Goal: Book appointment/travel/reservation

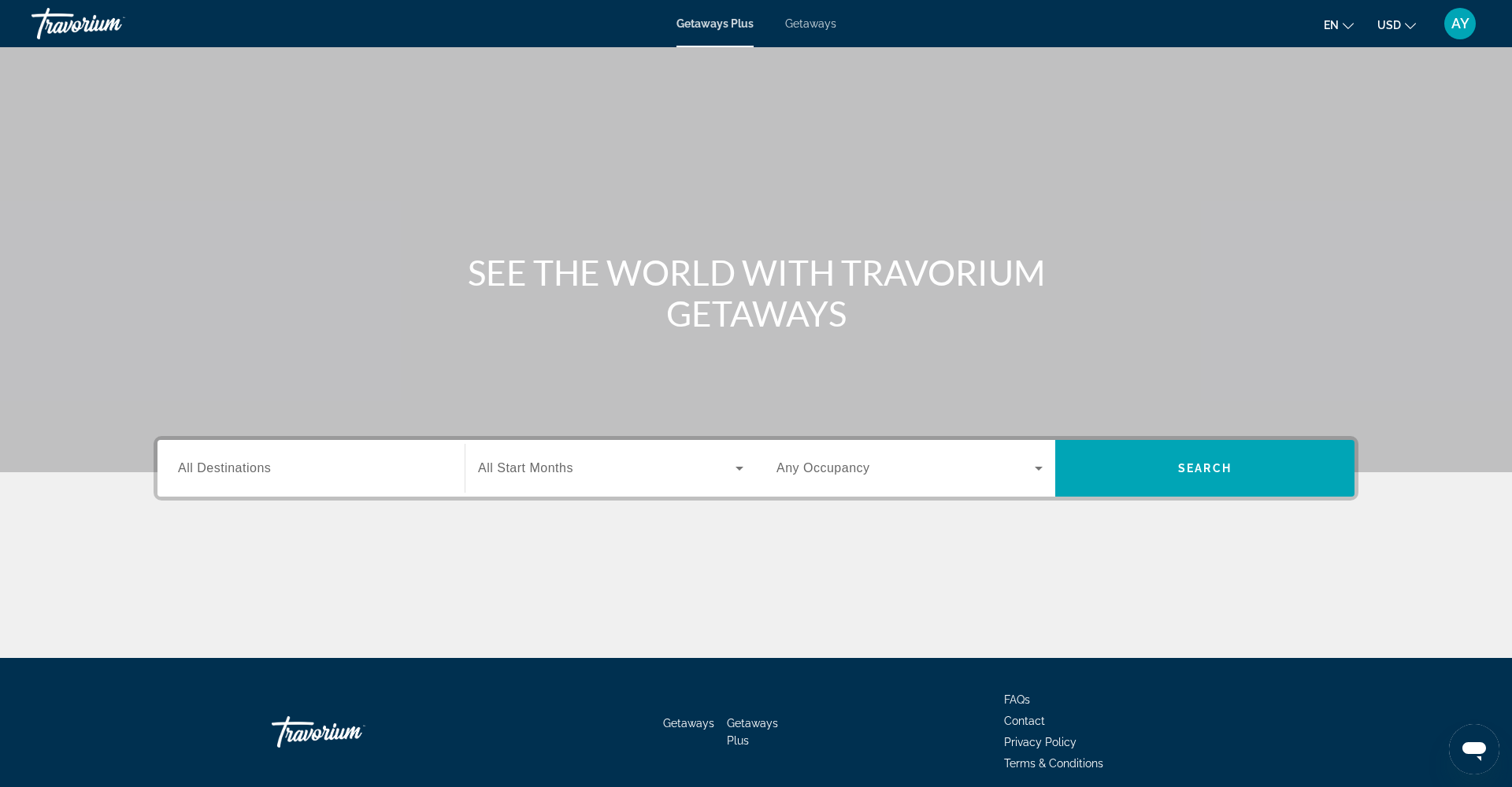
click at [668, 478] on div "Search widget" at bounding box center [610, 468] width 265 height 44
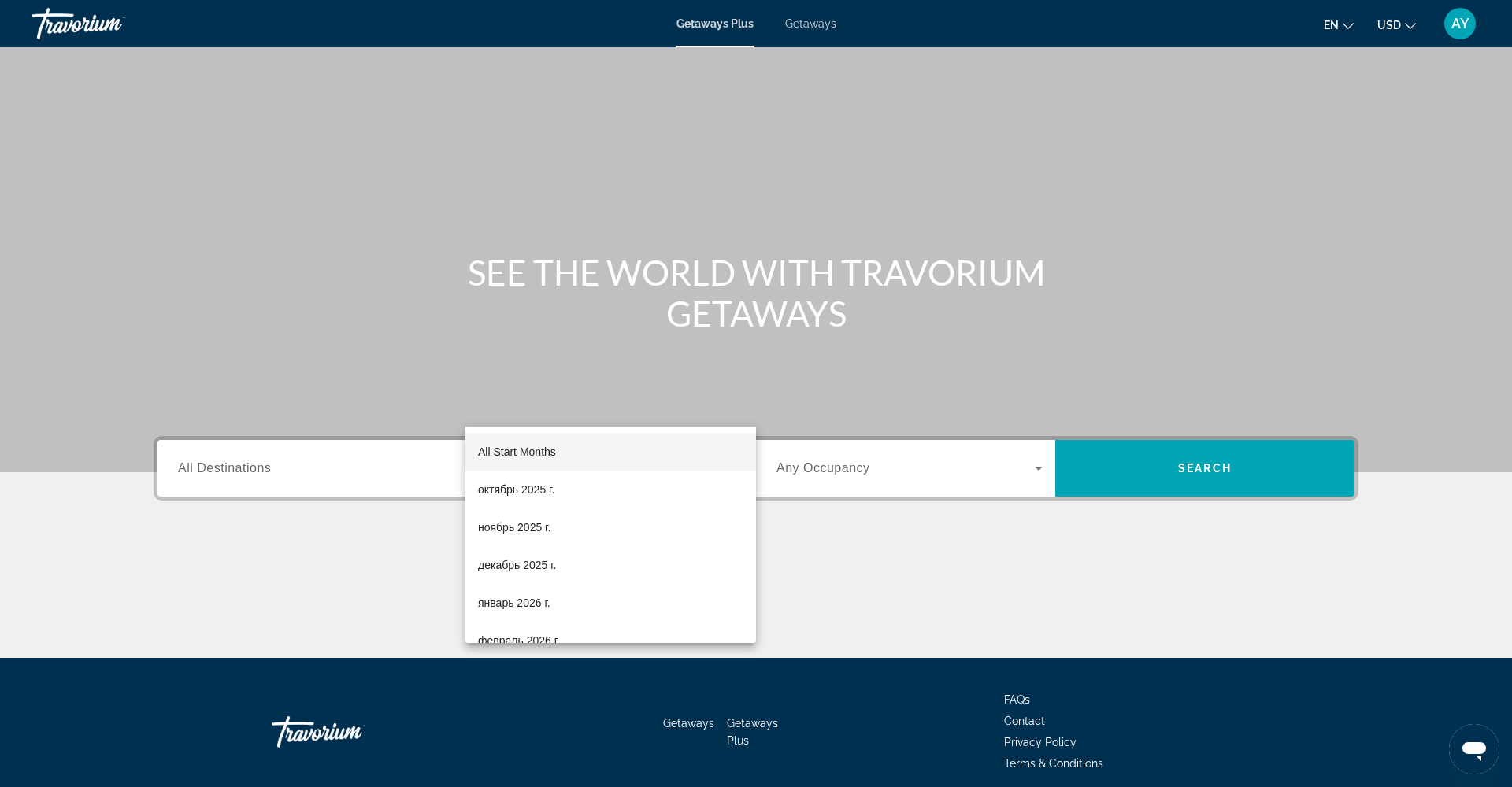
scroll to position [64, 0]
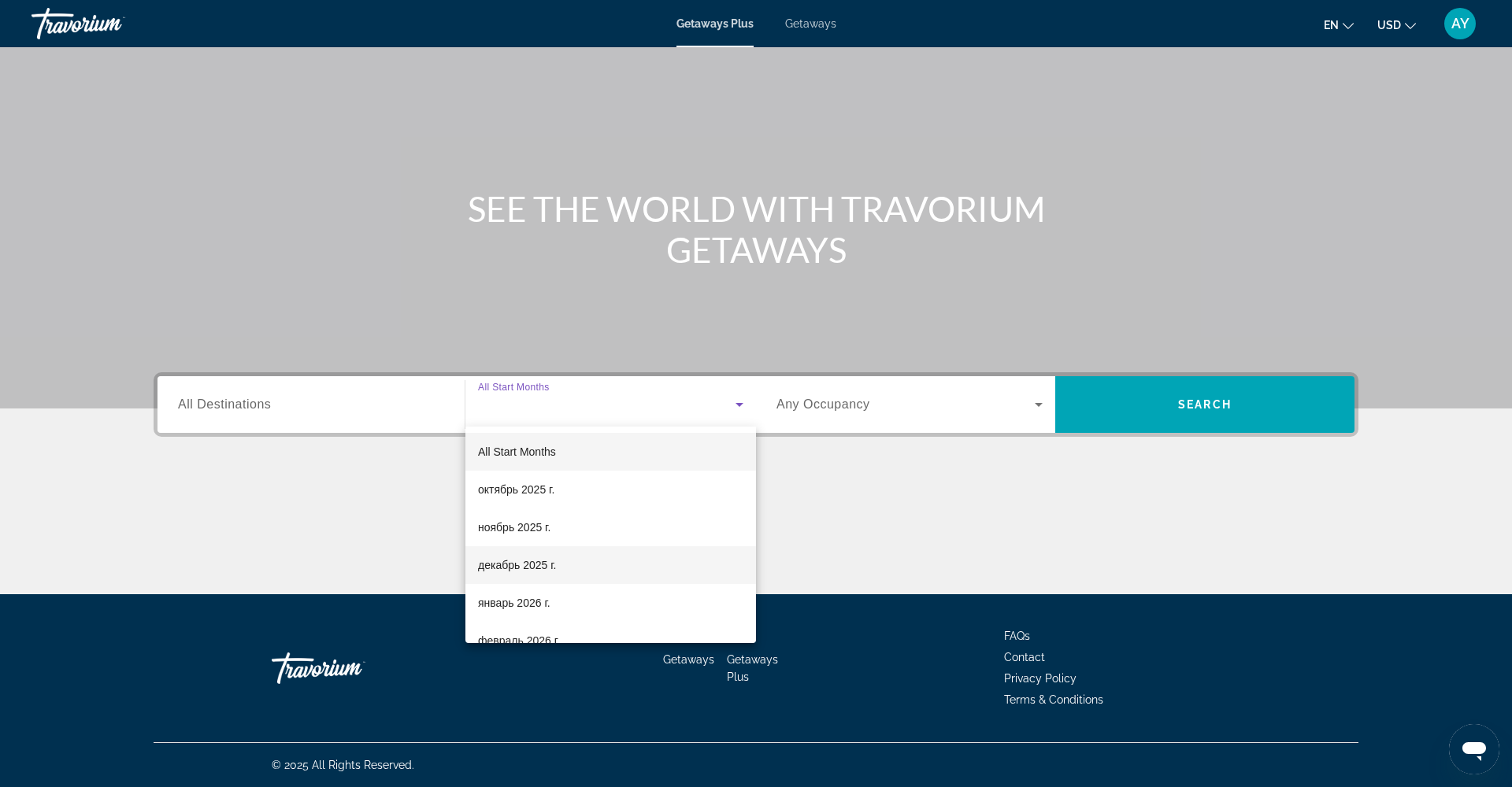
click at [637, 559] on mat-option "декабрь 2025 г." at bounding box center [611, 565] width 291 height 38
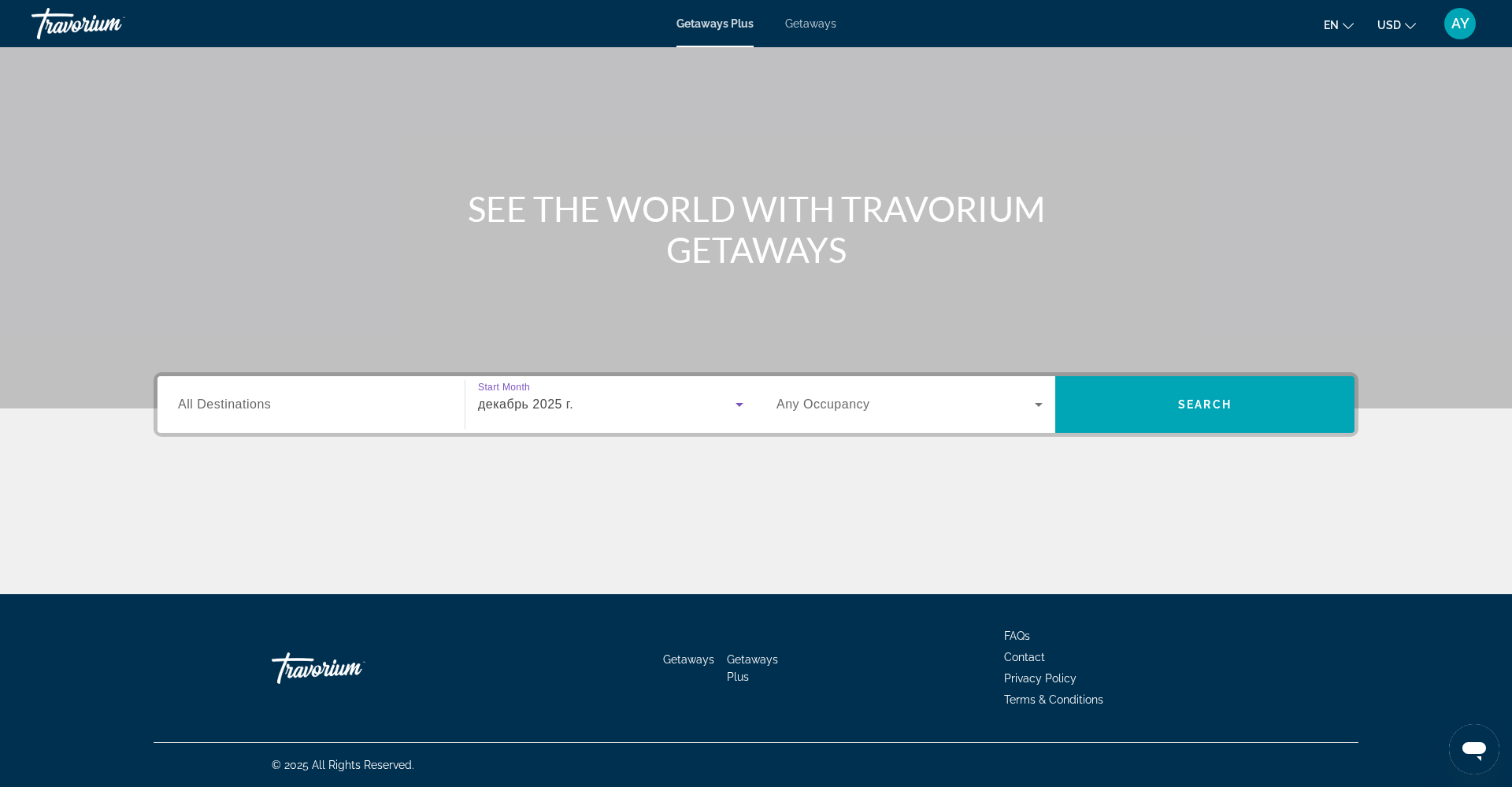
click at [899, 412] on span "Search widget" at bounding box center [906, 405] width 258 height 19
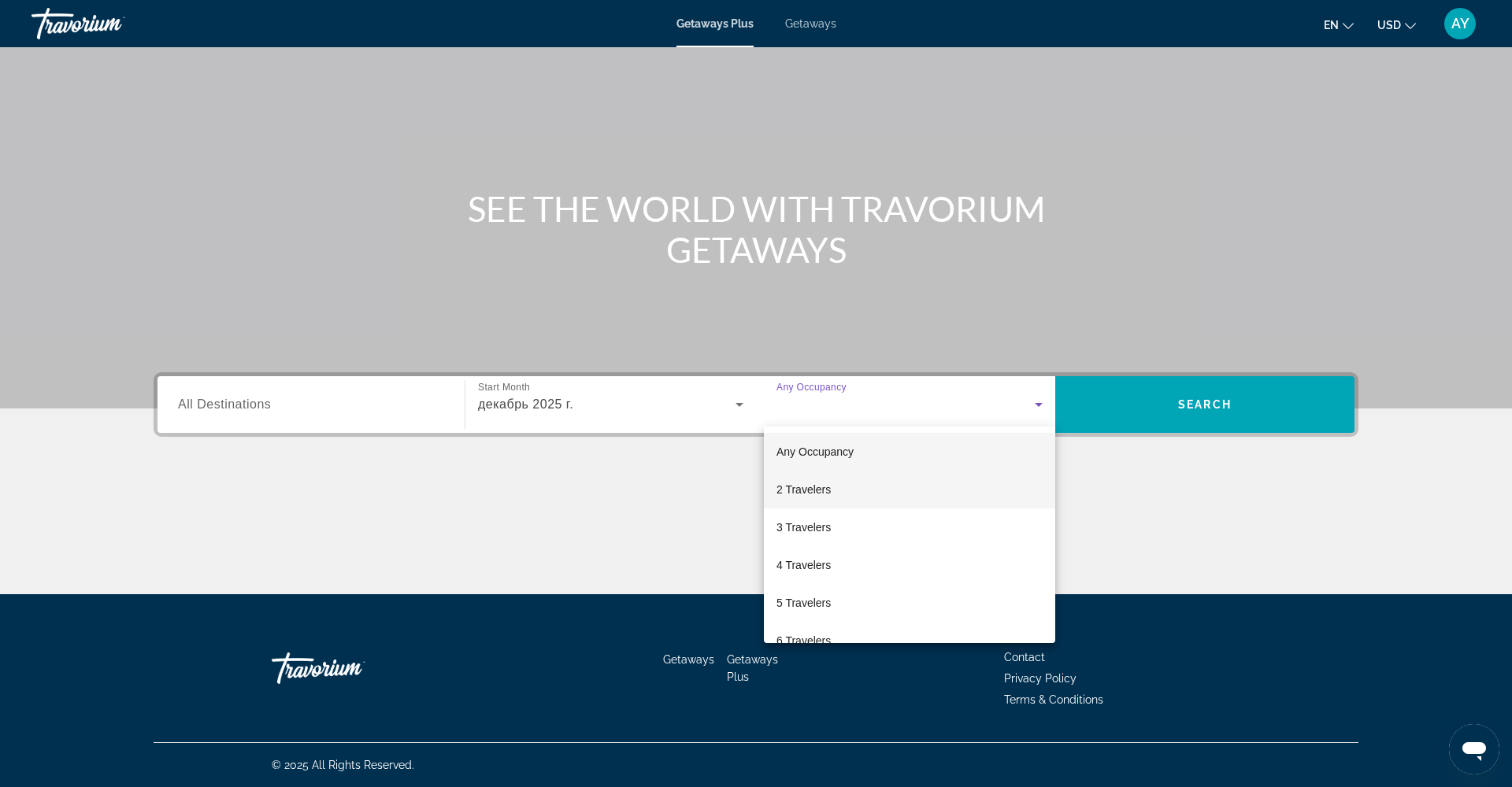
scroll to position [40, 0]
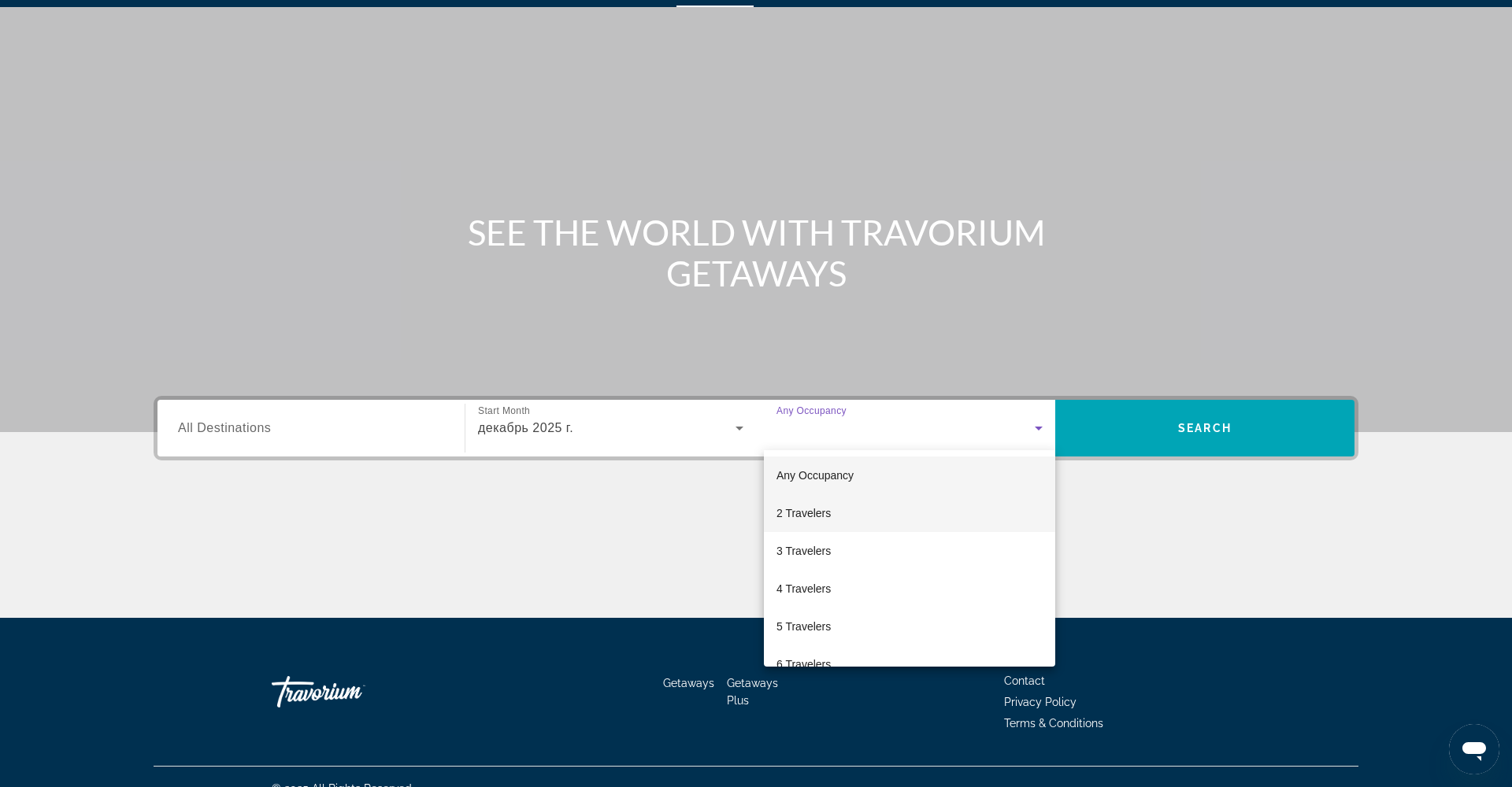
click at [838, 510] on mat-option "2 Travelers" at bounding box center [910, 513] width 292 height 38
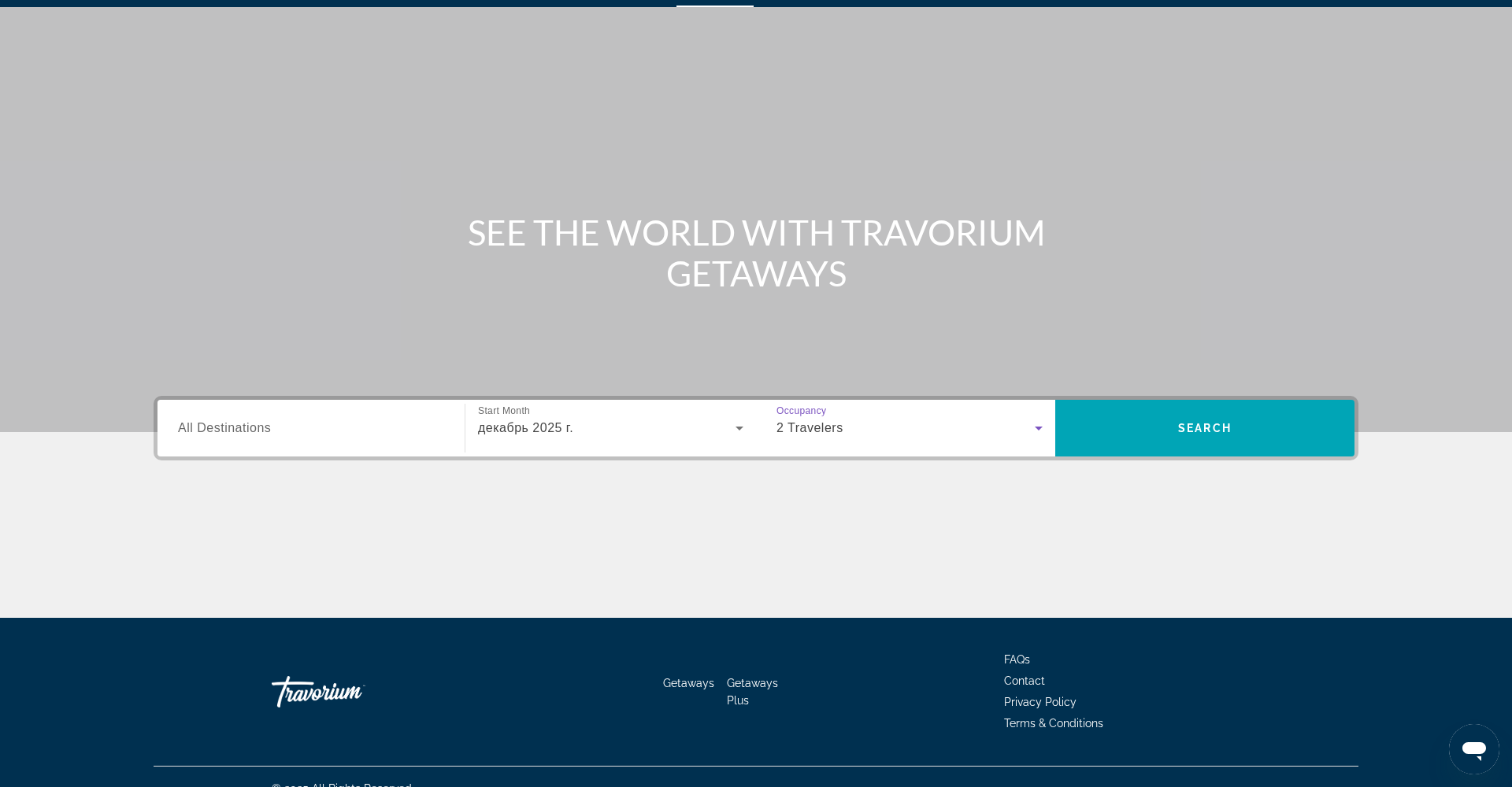
click at [337, 432] on input "Destination All Destinations" at bounding box center [311, 430] width 266 height 19
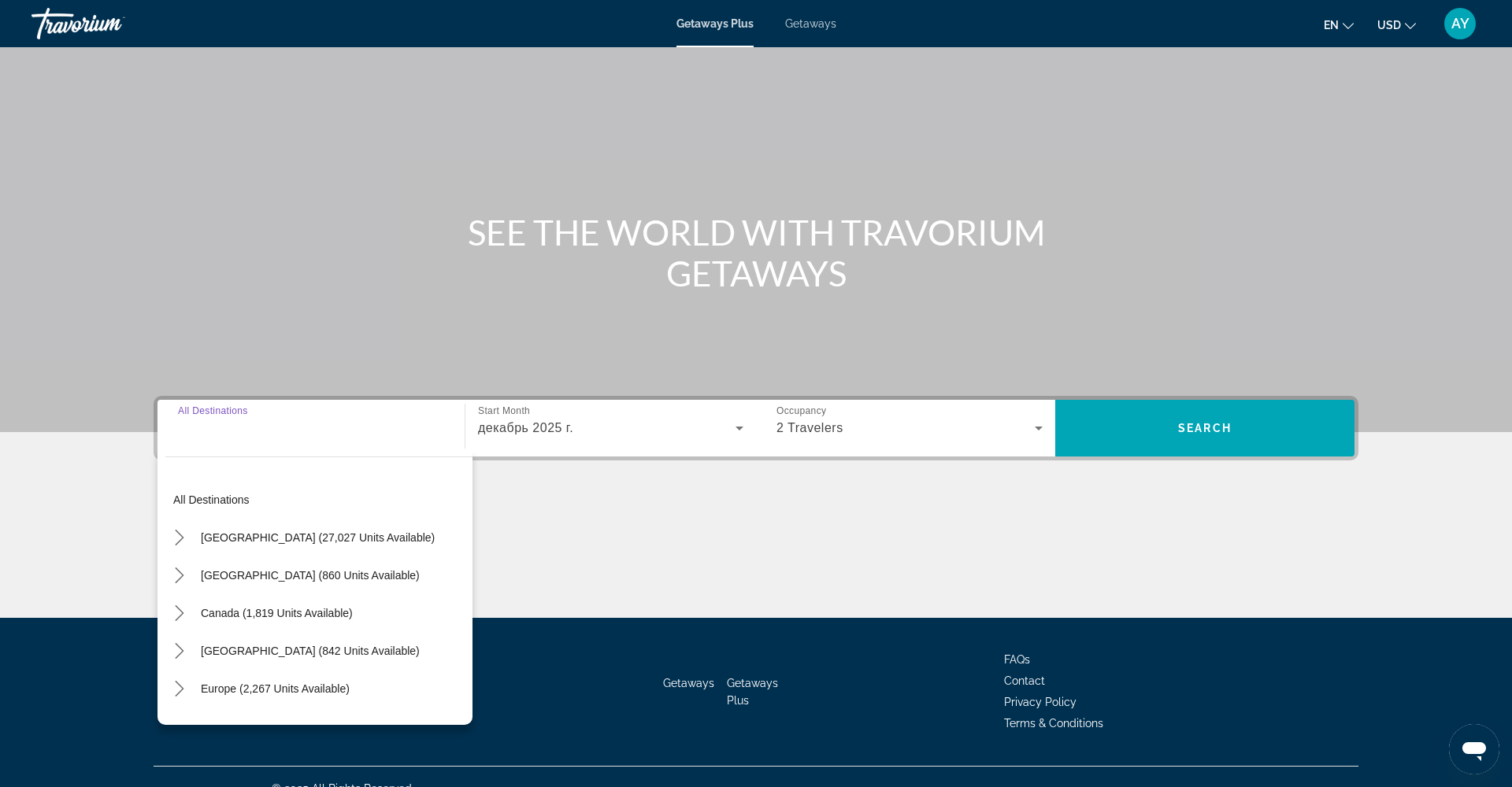
scroll to position [64, 0]
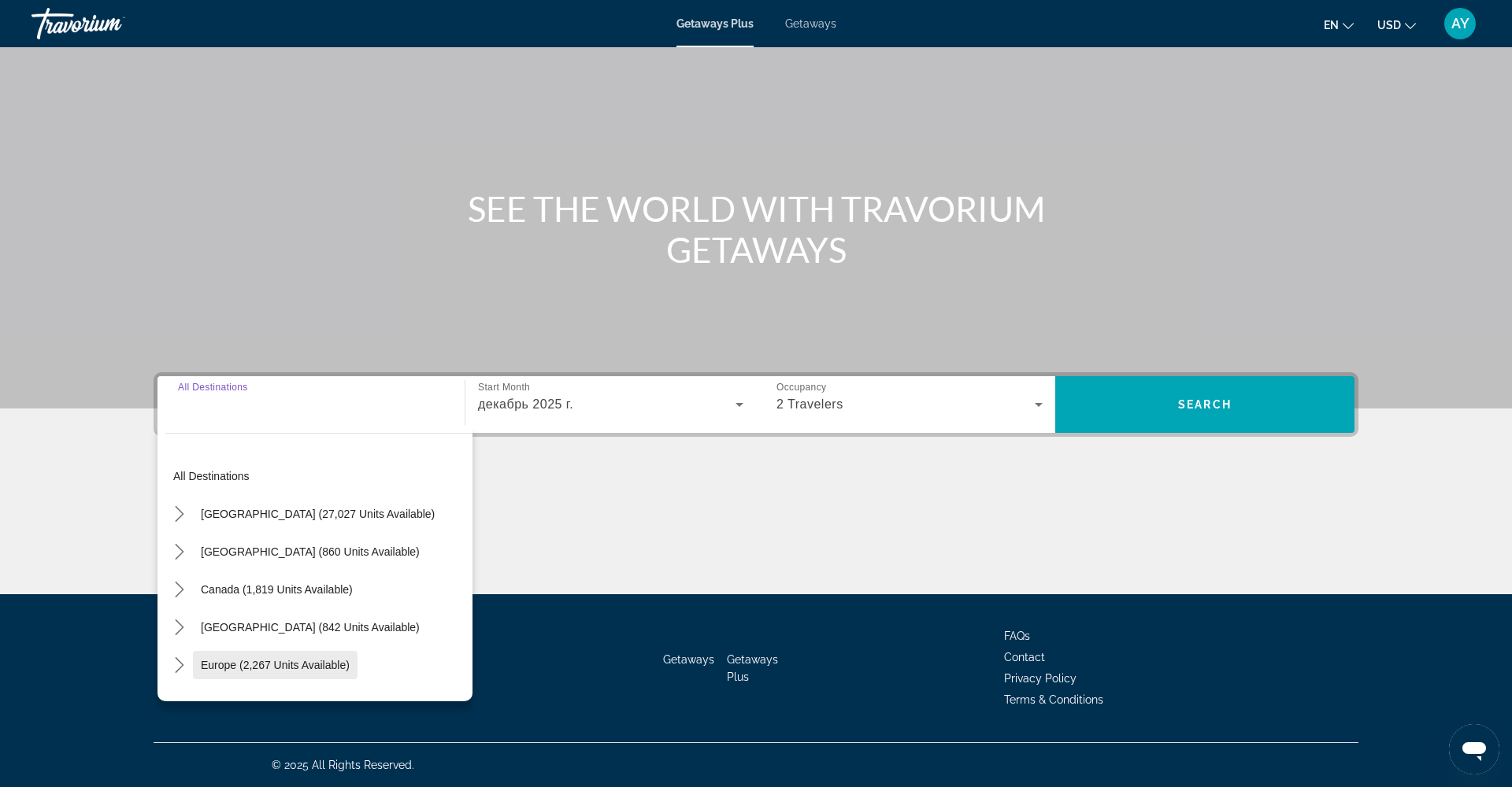
click at [338, 672] on span "Select destination: Europe (2,267 units available)" at bounding box center [275, 665] width 164 height 38
type input "**********"
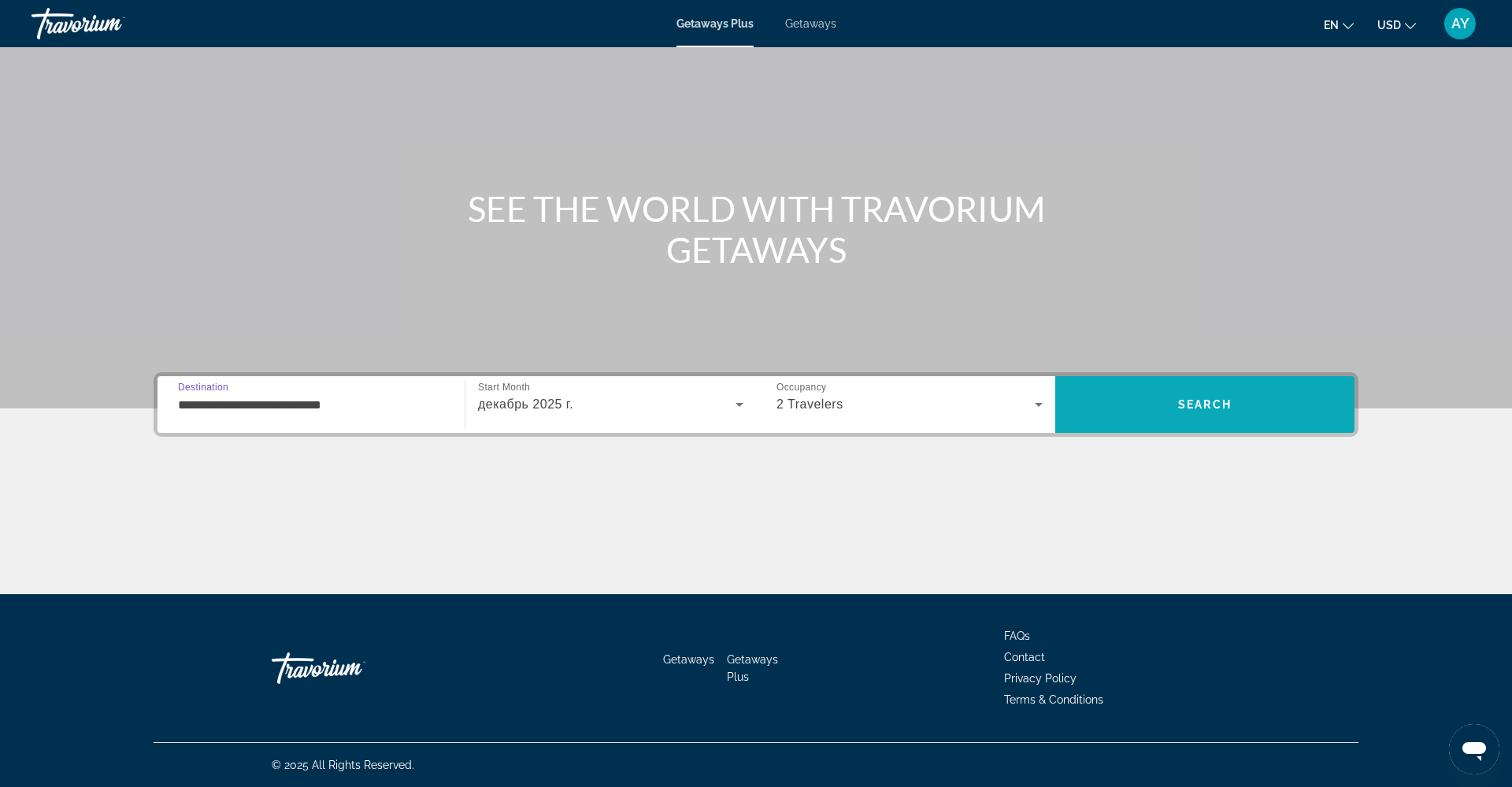
click at [1178, 399] on span "Search" at bounding box center [1205, 405] width 54 height 13
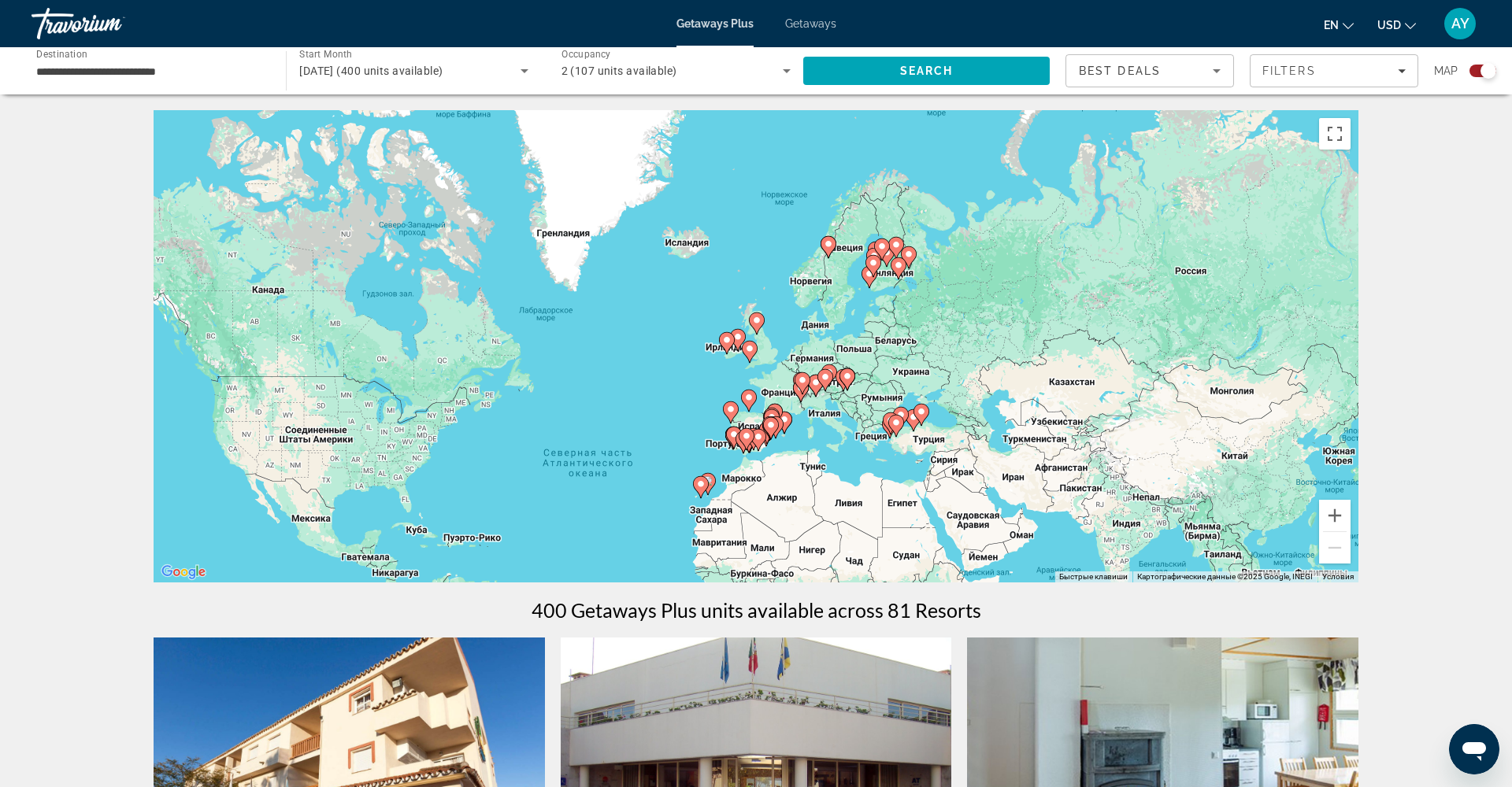
drag, startPoint x: 1051, startPoint y: 356, endPoint x: 964, endPoint y: 470, distance: 143.4
click at [964, 470] on div "Чтобы активировать перетаскивание с помощью клавиатуры, нажмите Alt + Ввод. Пос…" at bounding box center [756, 346] width 1205 height 472
click at [1336, 515] on button "Увеличить" at bounding box center [1335, 515] width 31 height 31
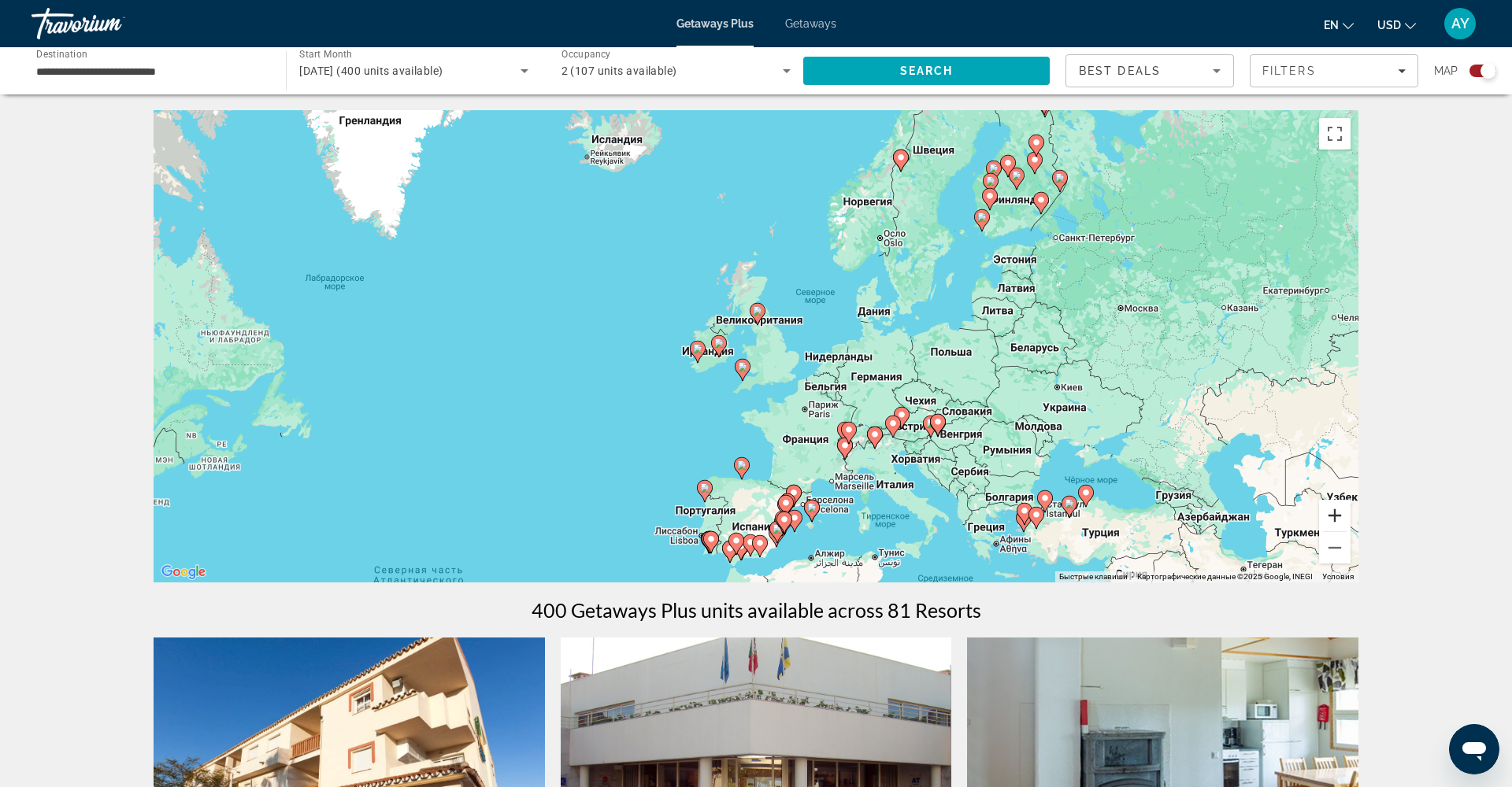
click at [1336, 515] on button "Увеличить" at bounding box center [1335, 515] width 31 height 31
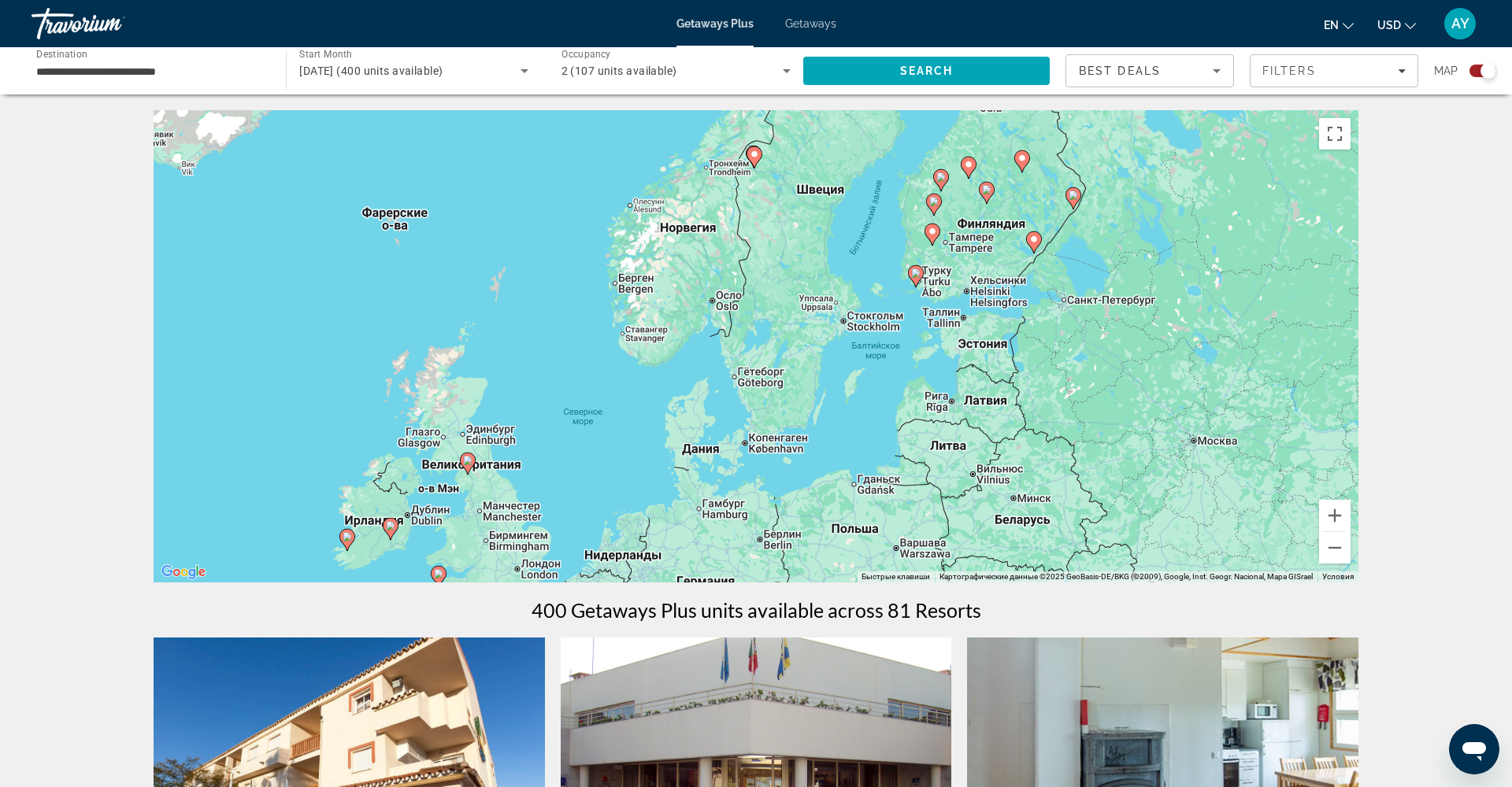
drag, startPoint x: 1126, startPoint y: 338, endPoint x: 835, endPoint y: 512, distance: 339.1
click at [832, 514] on div "Чтобы активировать перетаскивание с помощью клавиатуры, нажмите Alt + Ввод. Пос…" at bounding box center [756, 346] width 1205 height 472
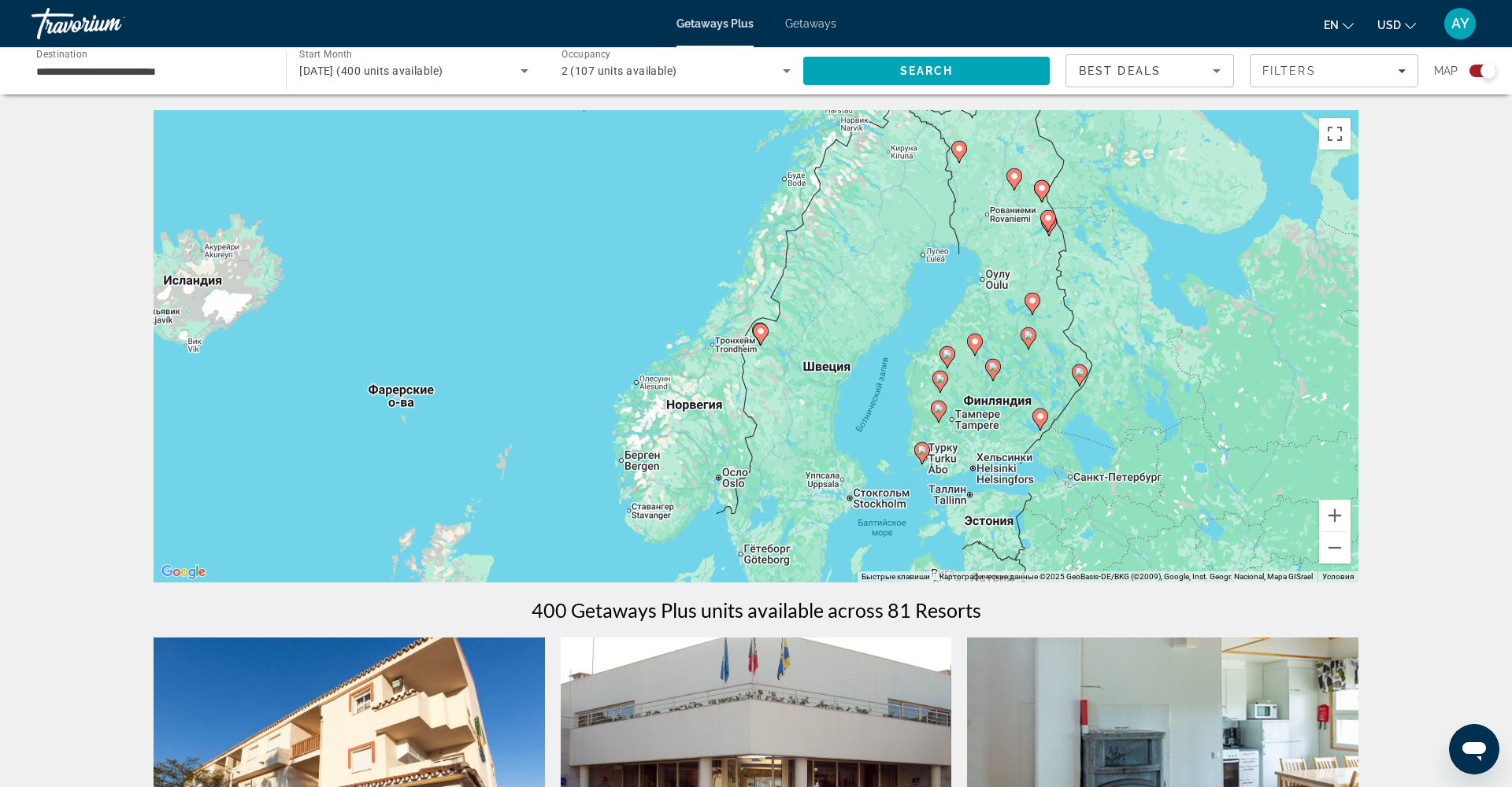
drag, startPoint x: 841, startPoint y: 285, endPoint x: 856, endPoint y: 424, distance: 139.8
click at [849, 427] on div "Чтобы активировать перетаскивание с помощью клавиатуры, нажмите Alt + Ввод. Пос…" at bounding box center [756, 346] width 1205 height 472
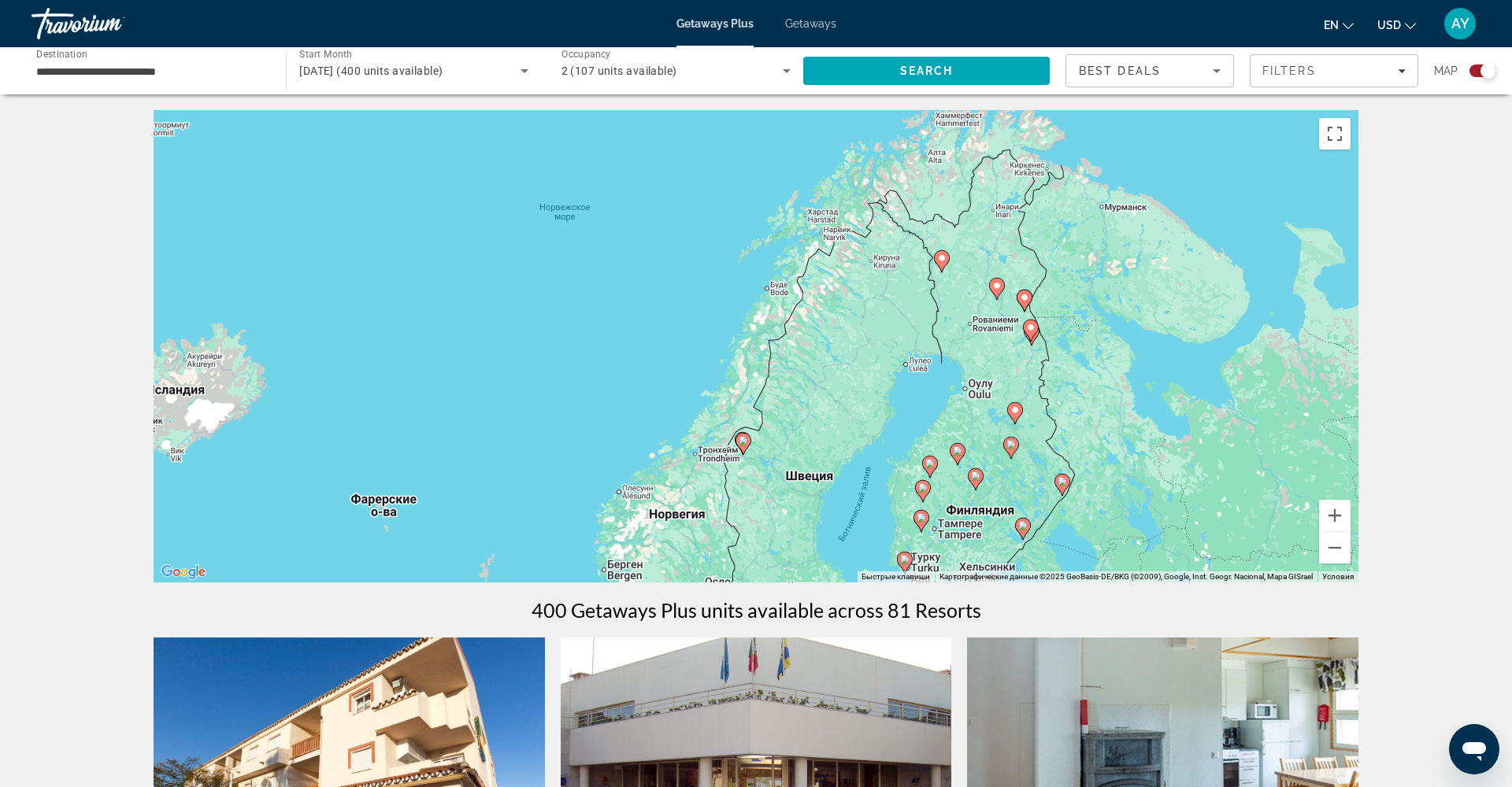
drag, startPoint x: 915, startPoint y: 268, endPoint x: 901, endPoint y: 367, distance: 100.0
click at [901, 367] on div "Чтобы активировать перетаскивание с помощью клавиатуры, нажмите Alt + Ввод. Пос…" at bounding box center [756, 346] width 1205 height 472
click at [944, 259] on image "Main content" at bounding box center [942, 258] width 10 height 10
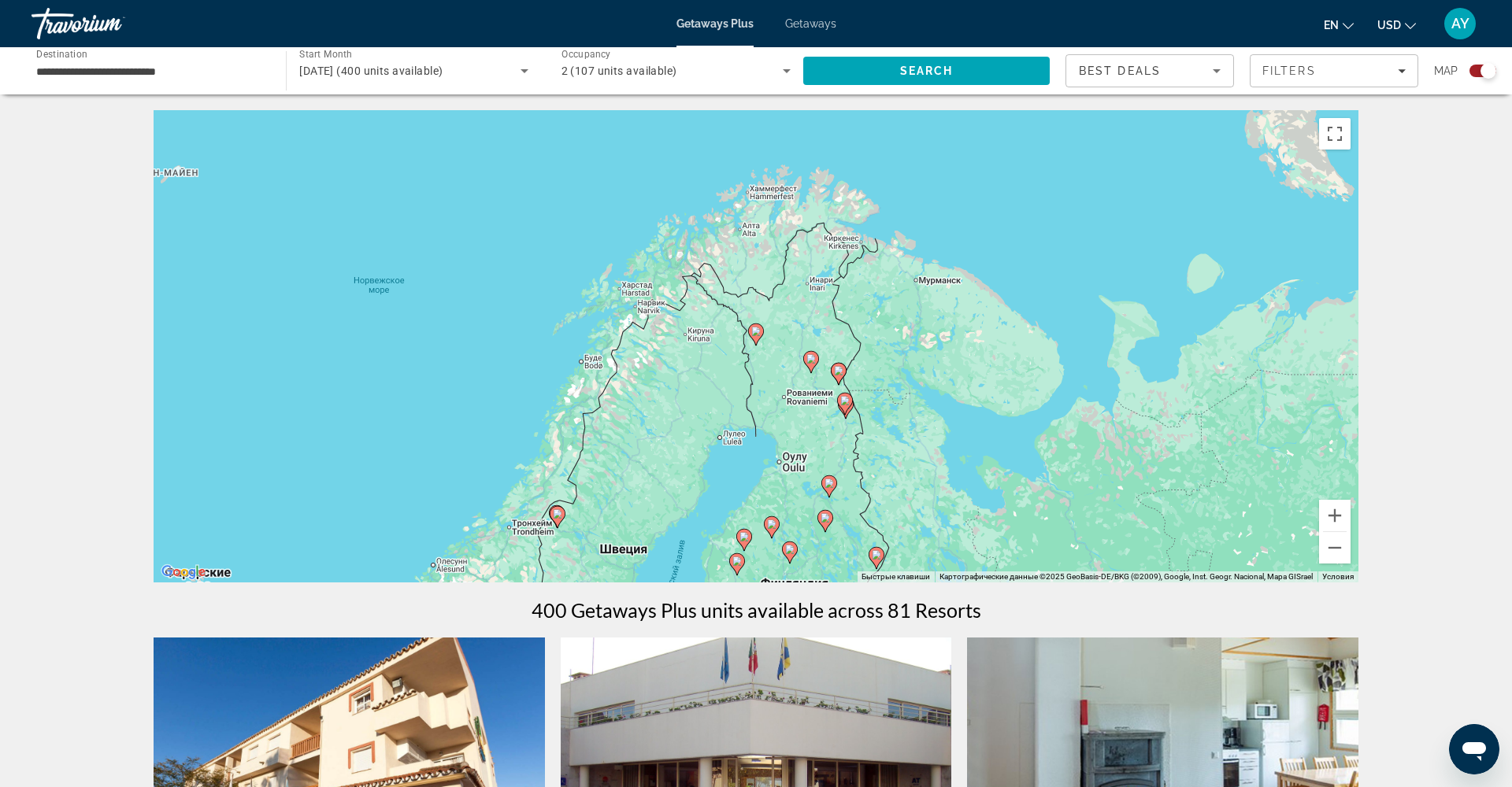
click at [754, 335] on image "Main content" at bounding box center [756, 332] width 10 height 10
type input "**********"
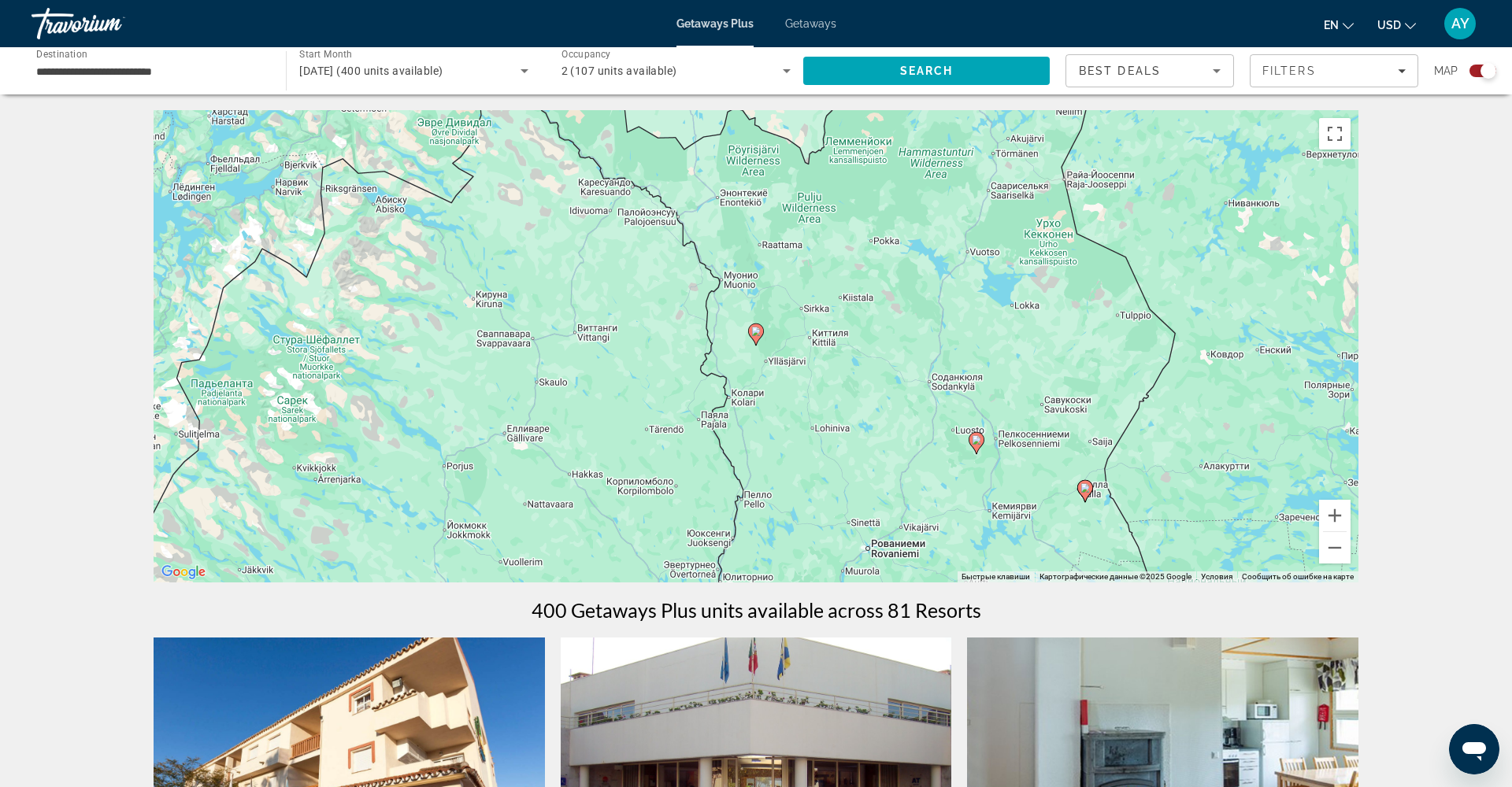
click at [756, 335] on image "Main content" at bounding box center [756, 332] width 10 height 10
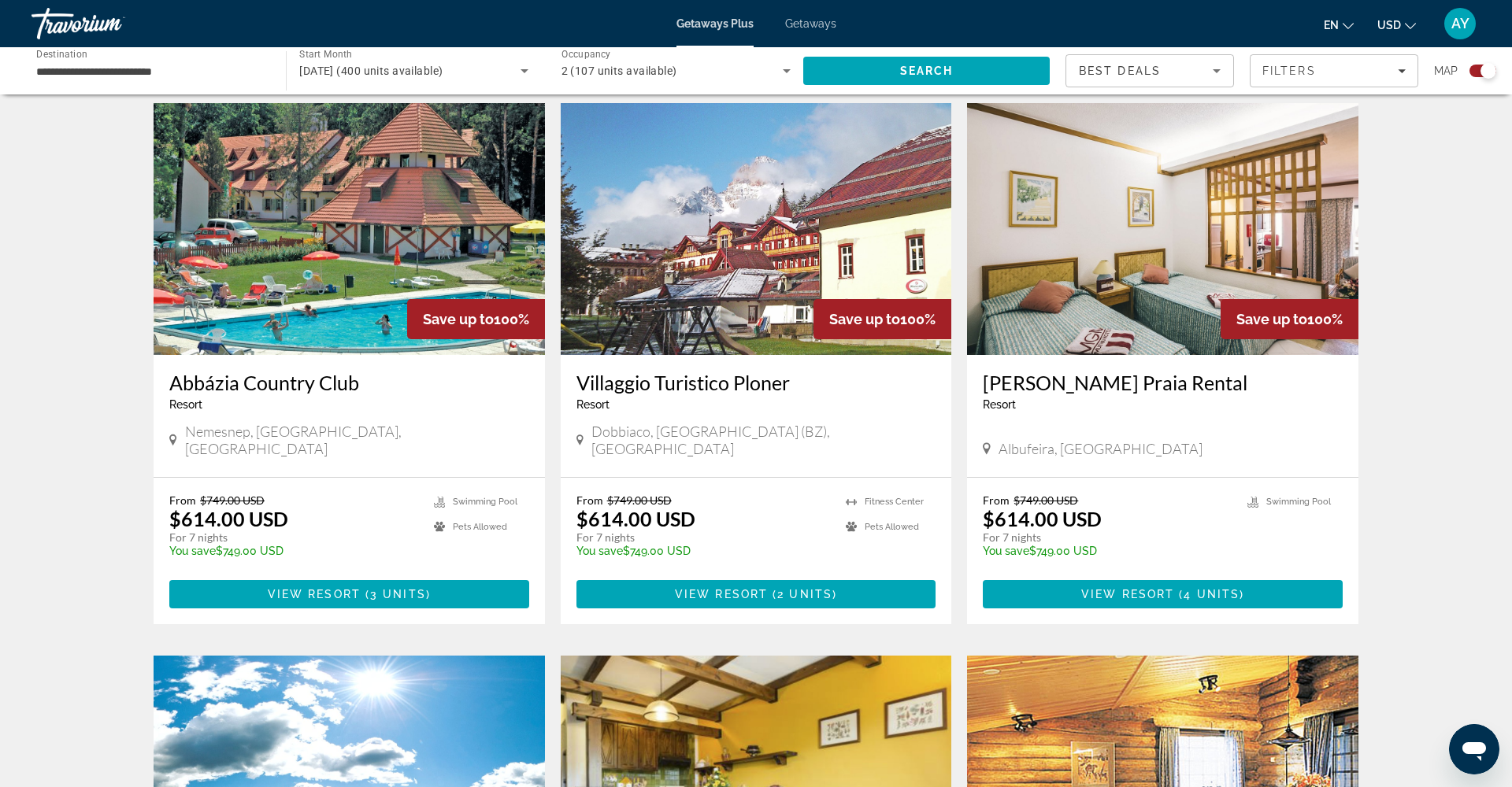
scroll to position [1063, 0]
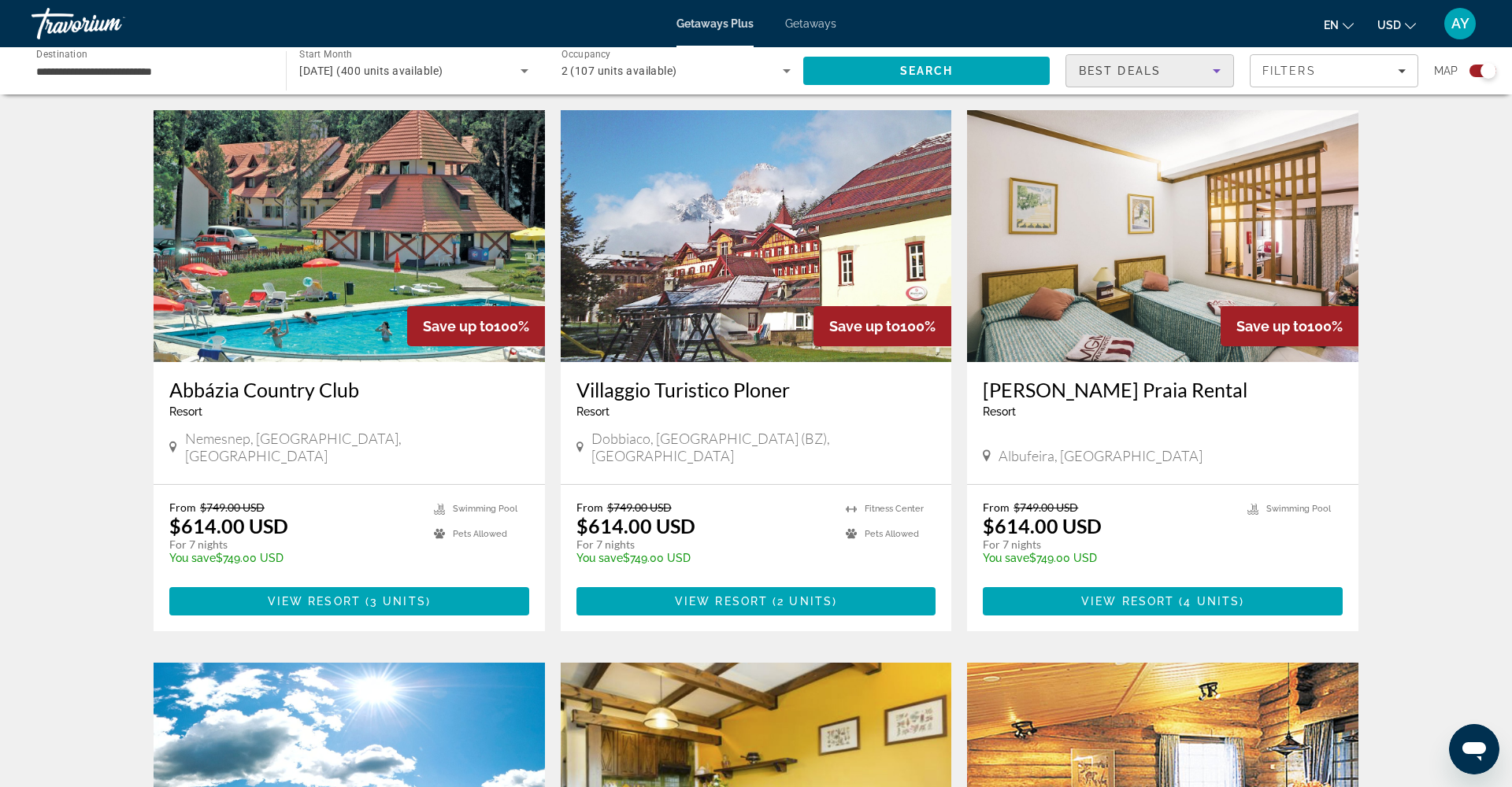
click at [1163, 67] on div "Best Deals" at bounding box center [1146, 71] width 134 height 19
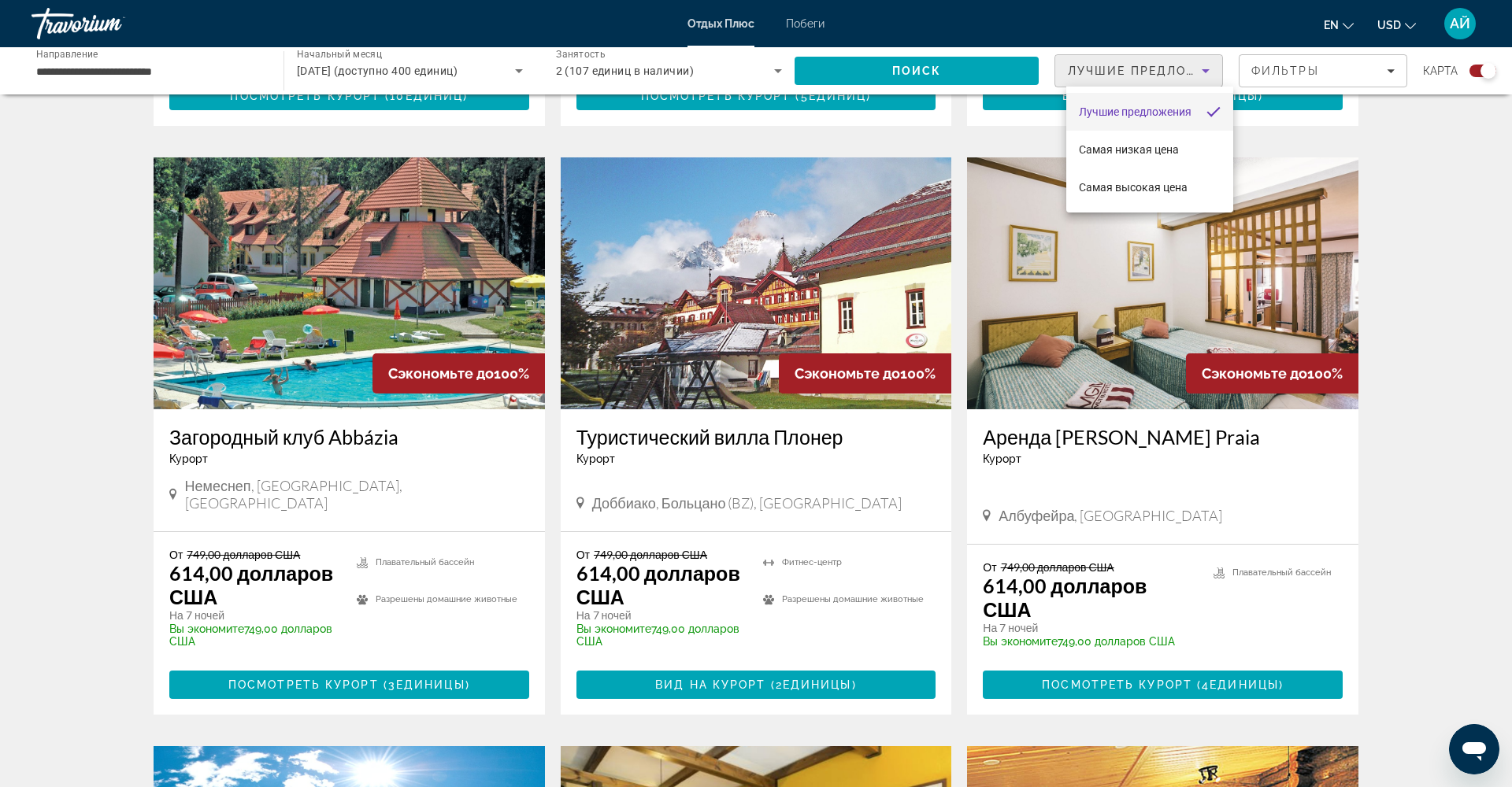
click at [1369, 79] on div at bounding box center [756, 394] width 1512 height 787
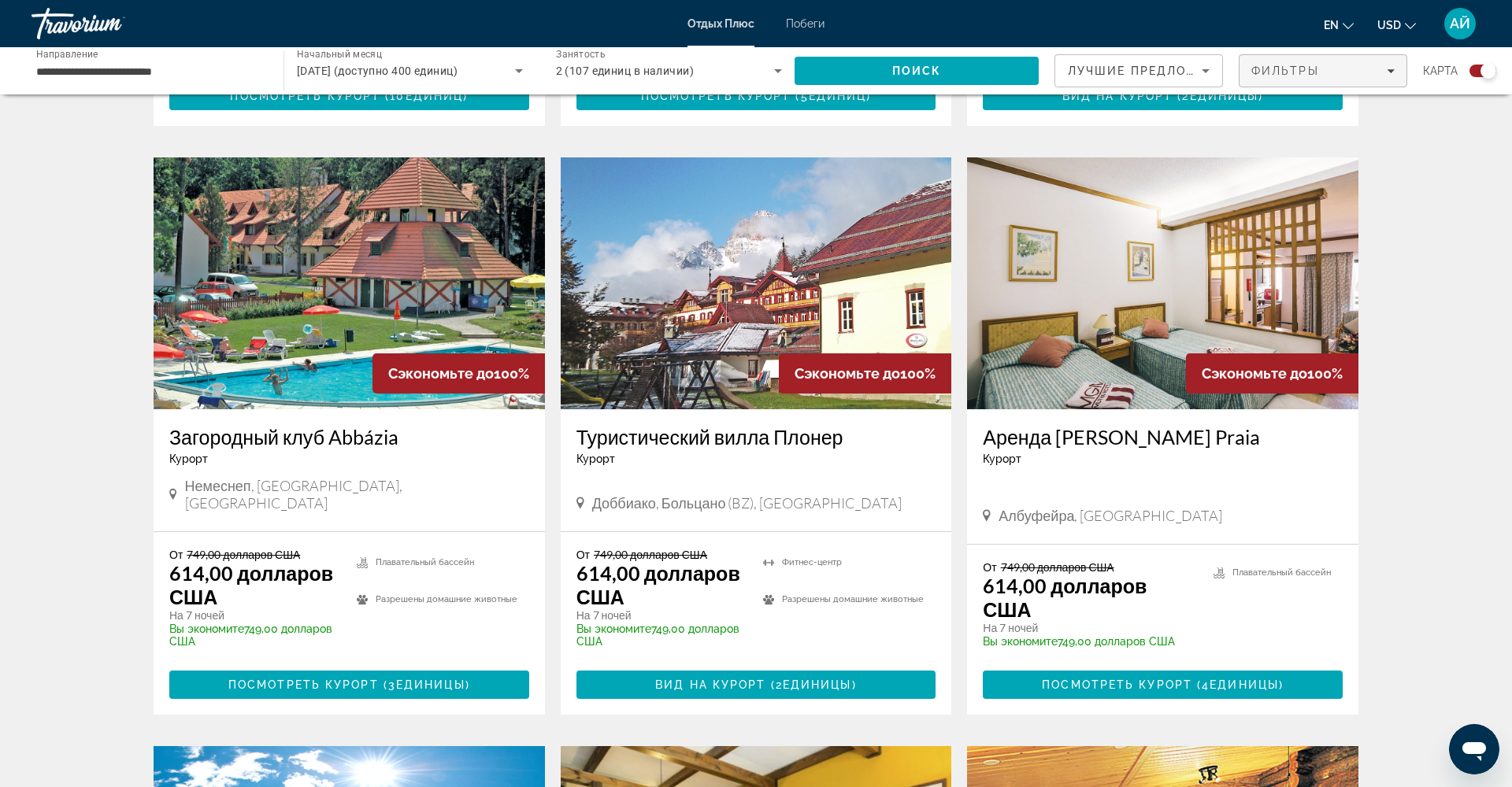
click at [1368, 71] on div "Фильтры" at bounding box center [1323, 71] width 144 height 13
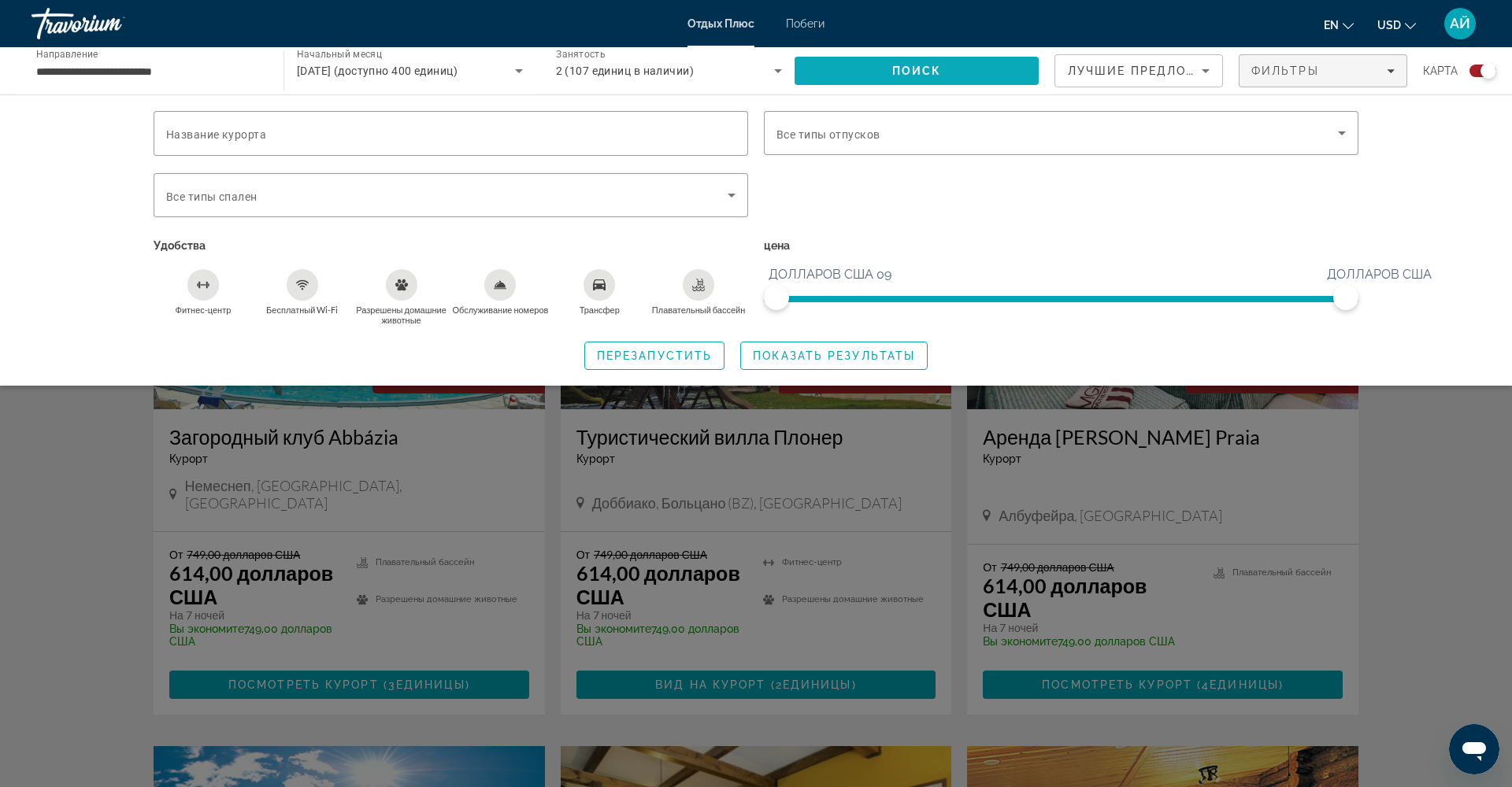
click at [916, 71] on span "ПОИСК" at bounding box center [917, 71] width 50 height 13
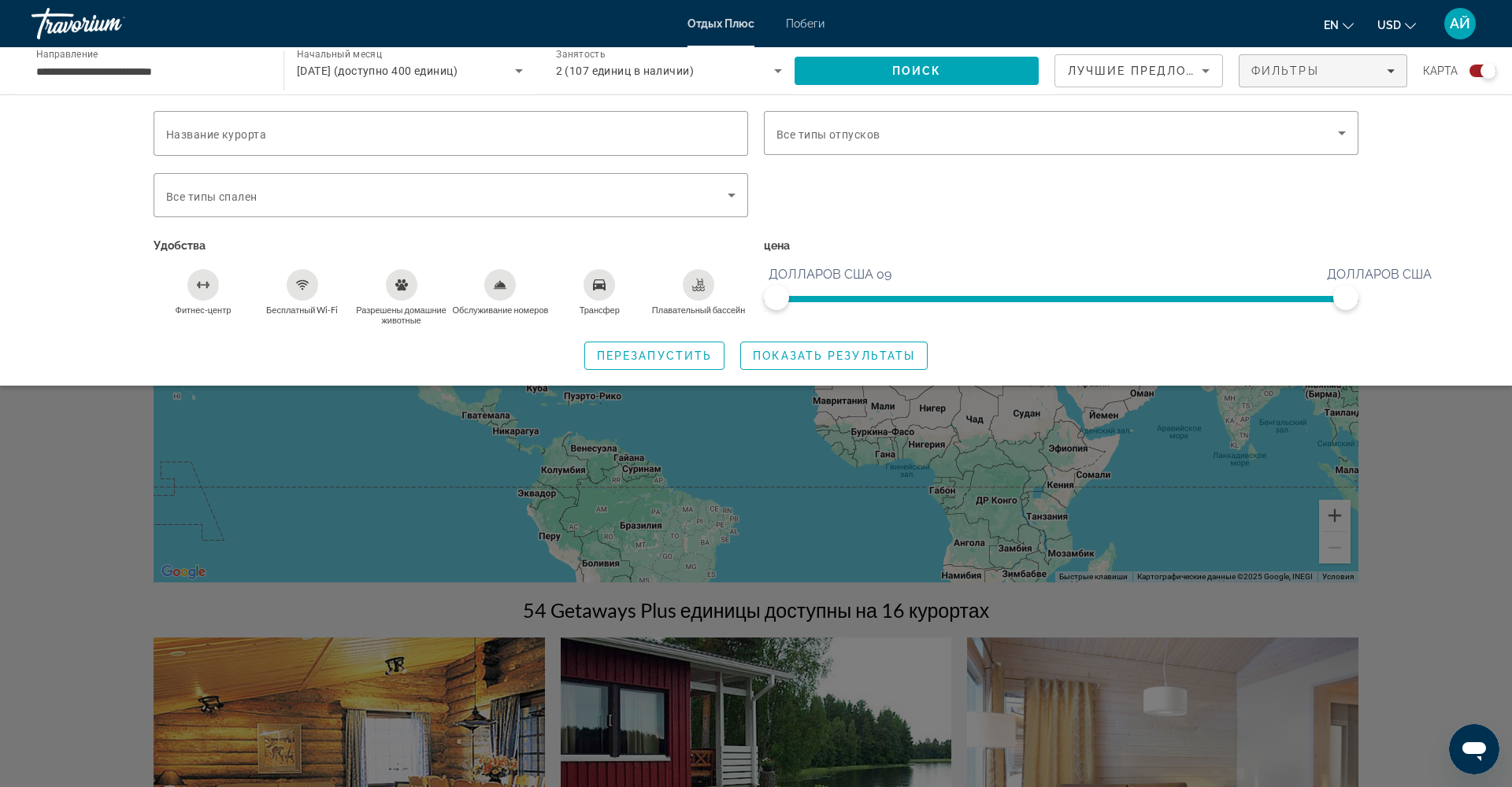
click at [512, 71] on icon "Поиск виджета" at bounding box center [519, 71] width 19 height 19
click at [119, 139] on div at bounding box center [756, 394] width 1512 height 787
click at [815, 444] on div "Поиск виджета" at bounding box center [756, 512] width 1512 height 551
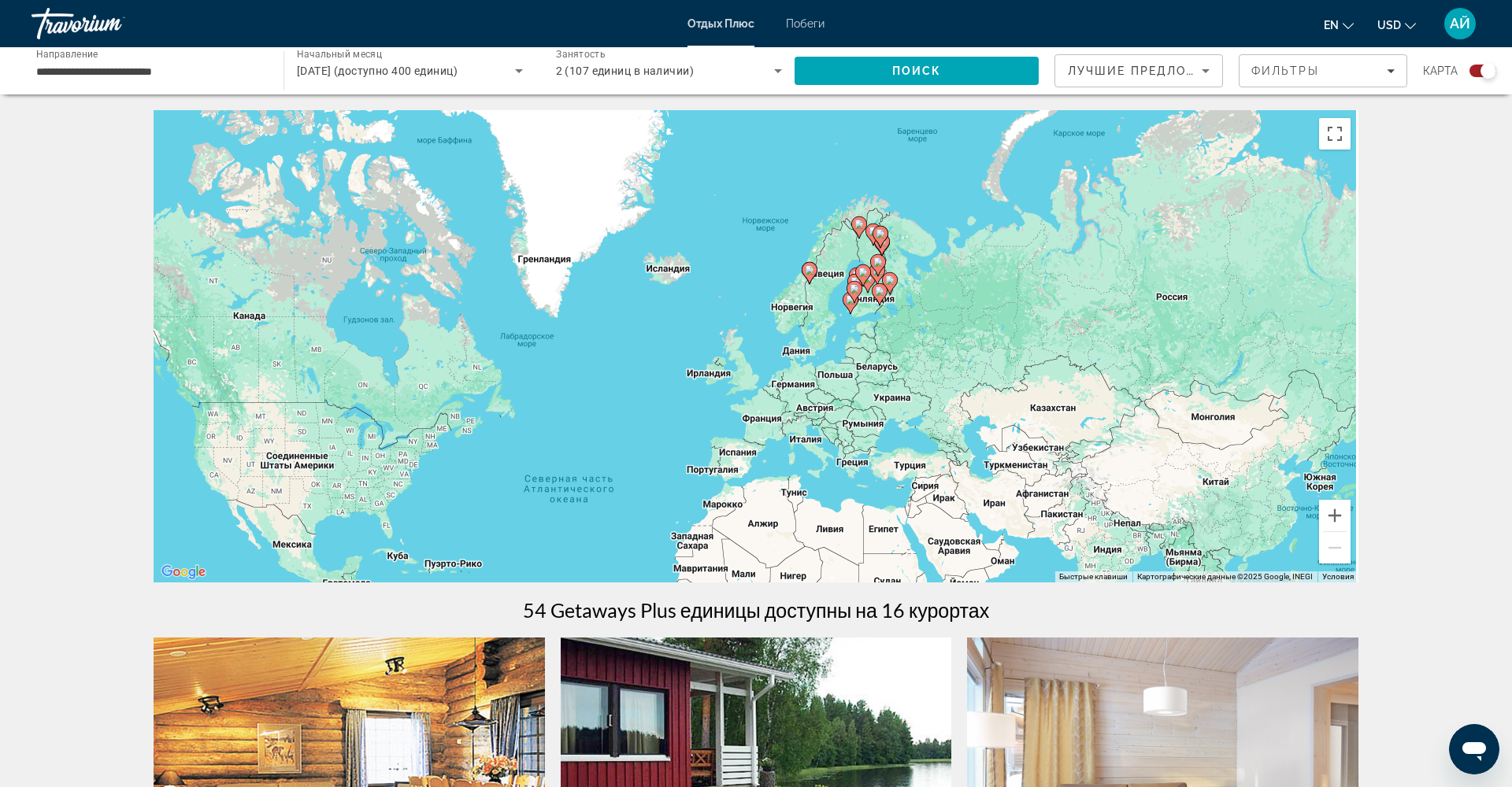
drag, startPoint x: 862, startPoint y: 222, endPoint x: 718, endPoint y: 395, distance: 225.1
click at [718, 395] on div "Чтобы активировать перетаскивание с помощью клавиатуры, нажмите Alt + Ввод. Пос…" at bounding box center [756, 346] width 1205 height 472
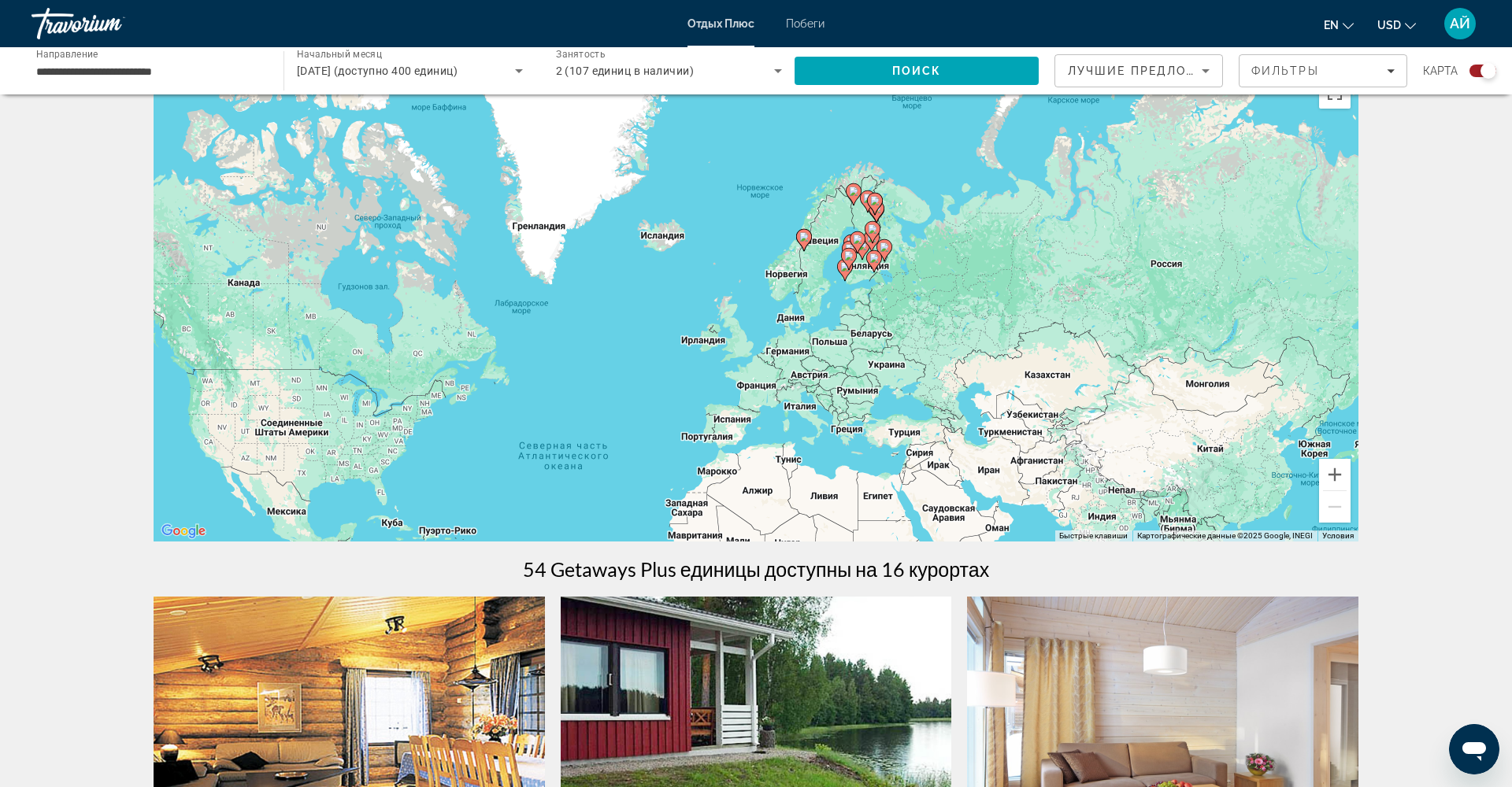
scroll to position [39, 0]
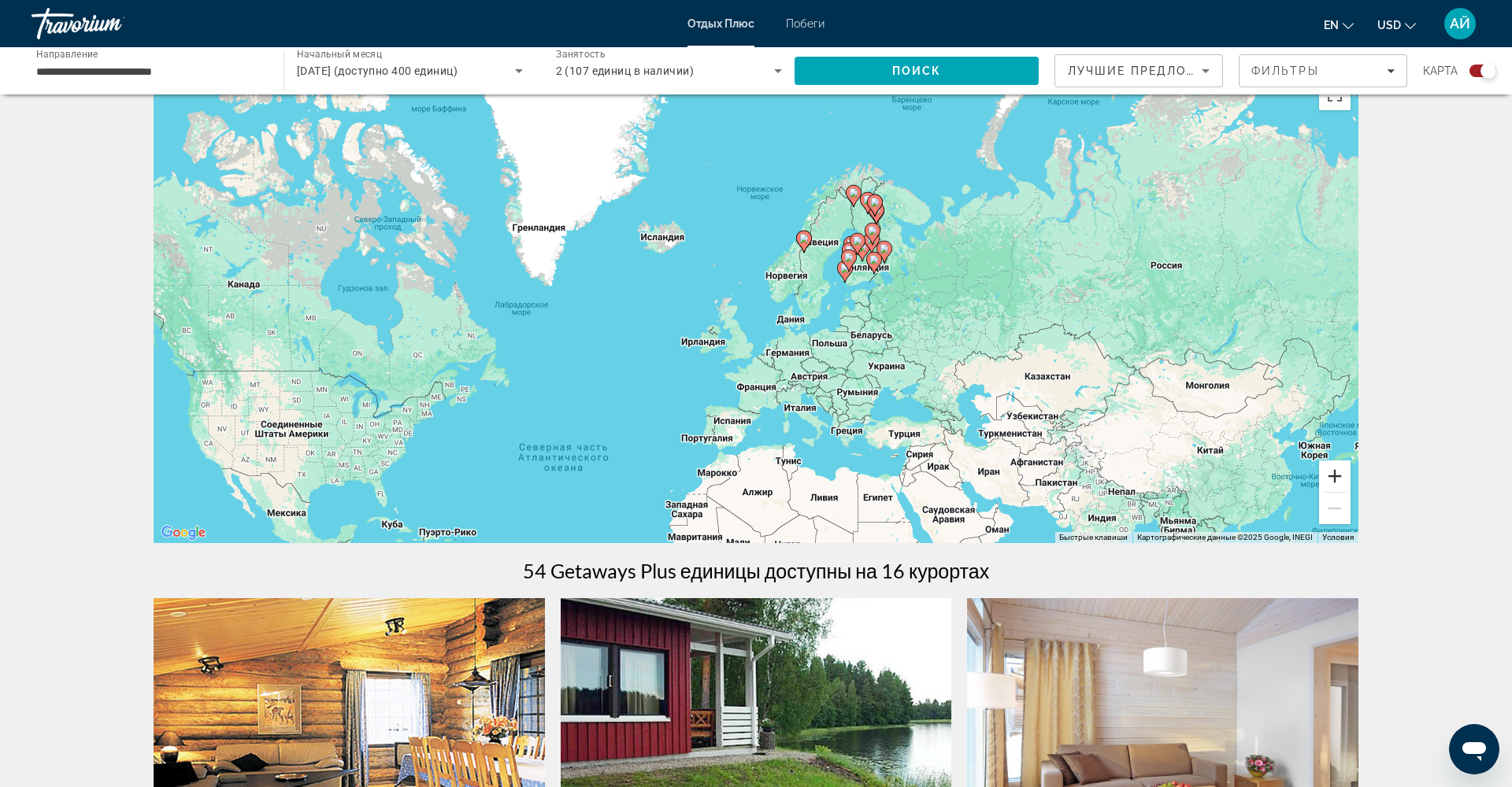
click at [1334, 472] on button "Увеличить" at bounding box center [1335, 476] width 31 height 31
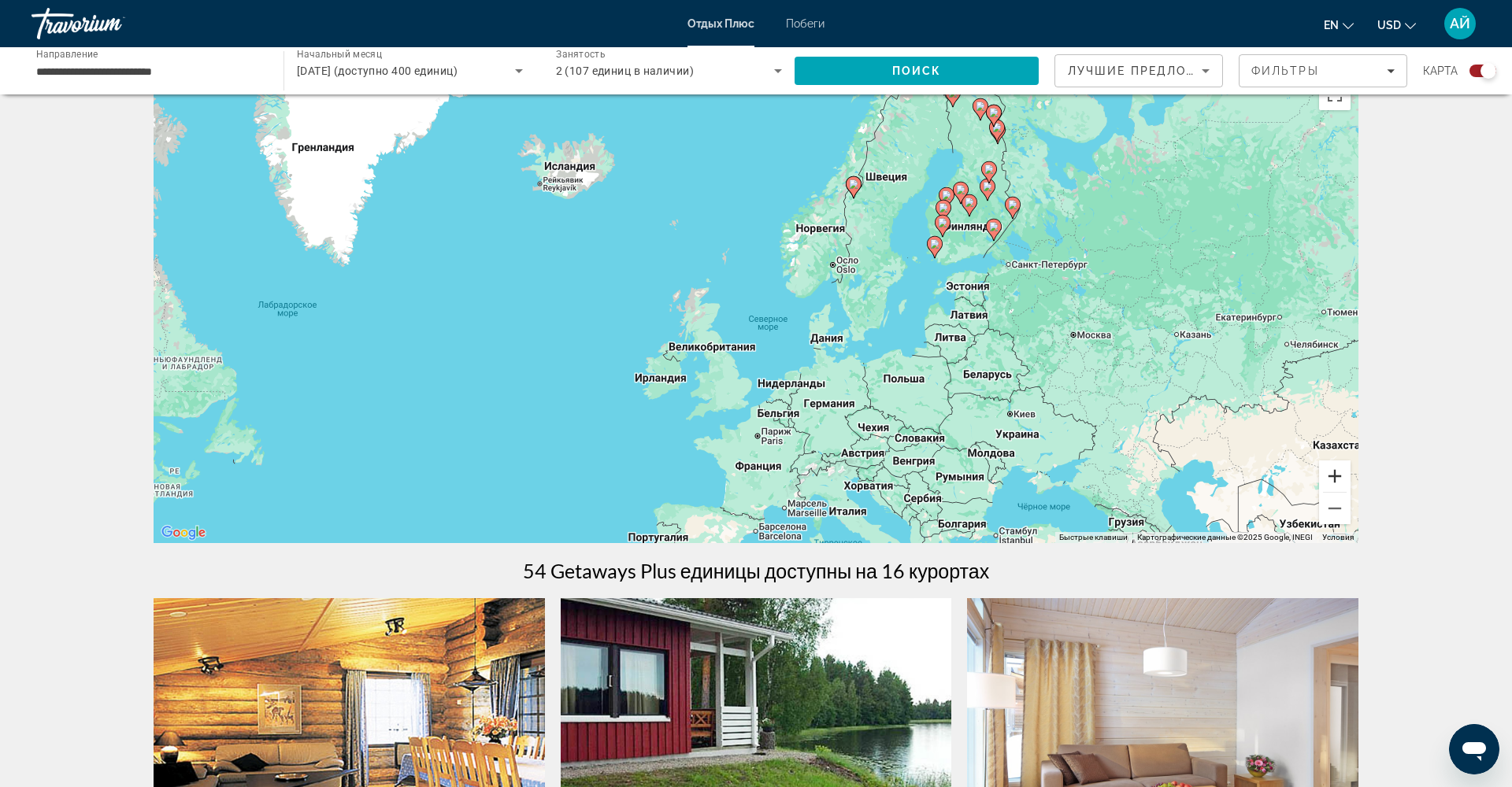
click at [1334, 472] on button "Увеличить" at bounding box center [1335, 476] width 31 height 31
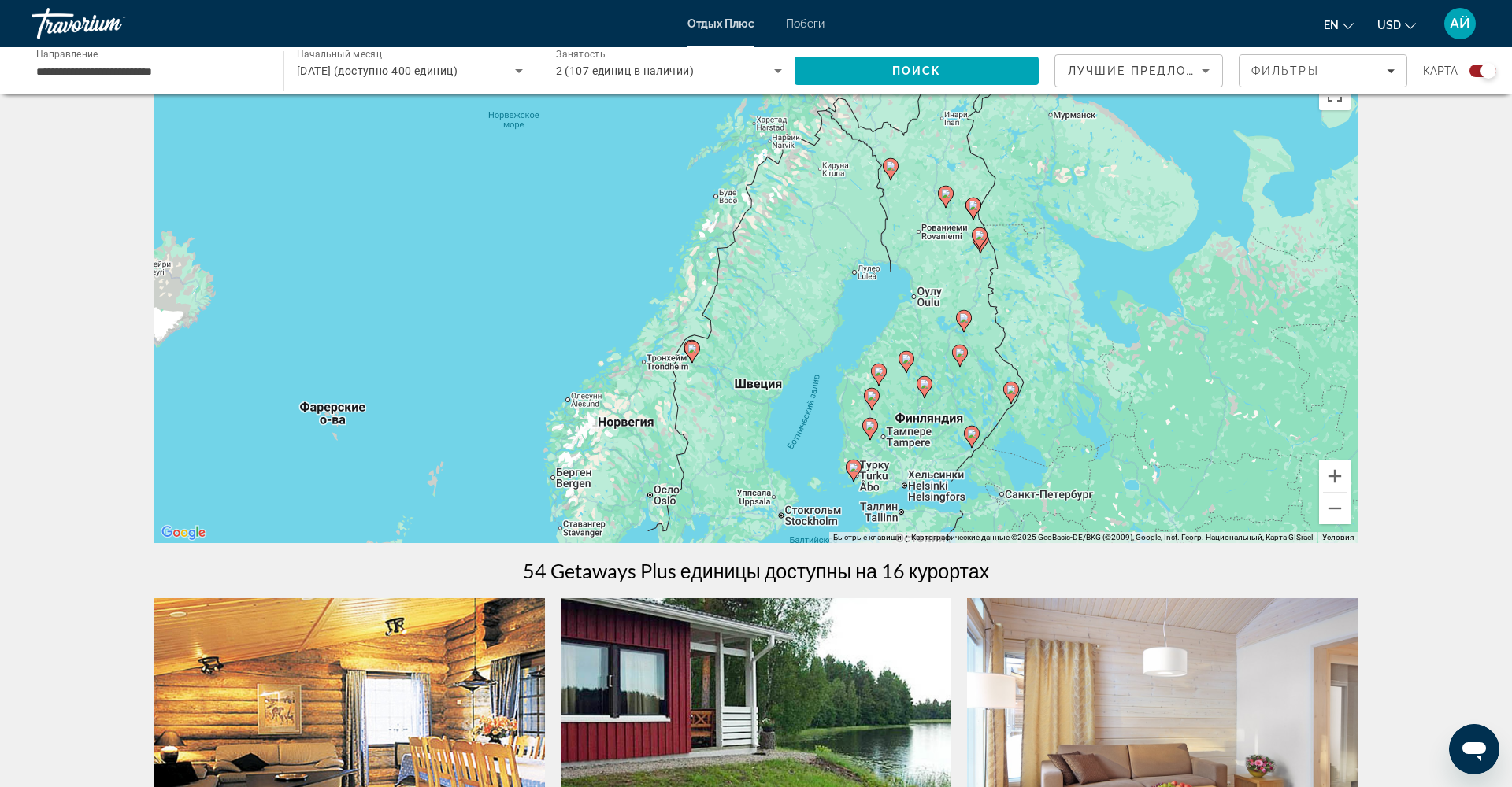
drag, startPoint x: 1012, startPoint y: 272, endPoint x: 787, endPoint y: 520, distance: 334.9
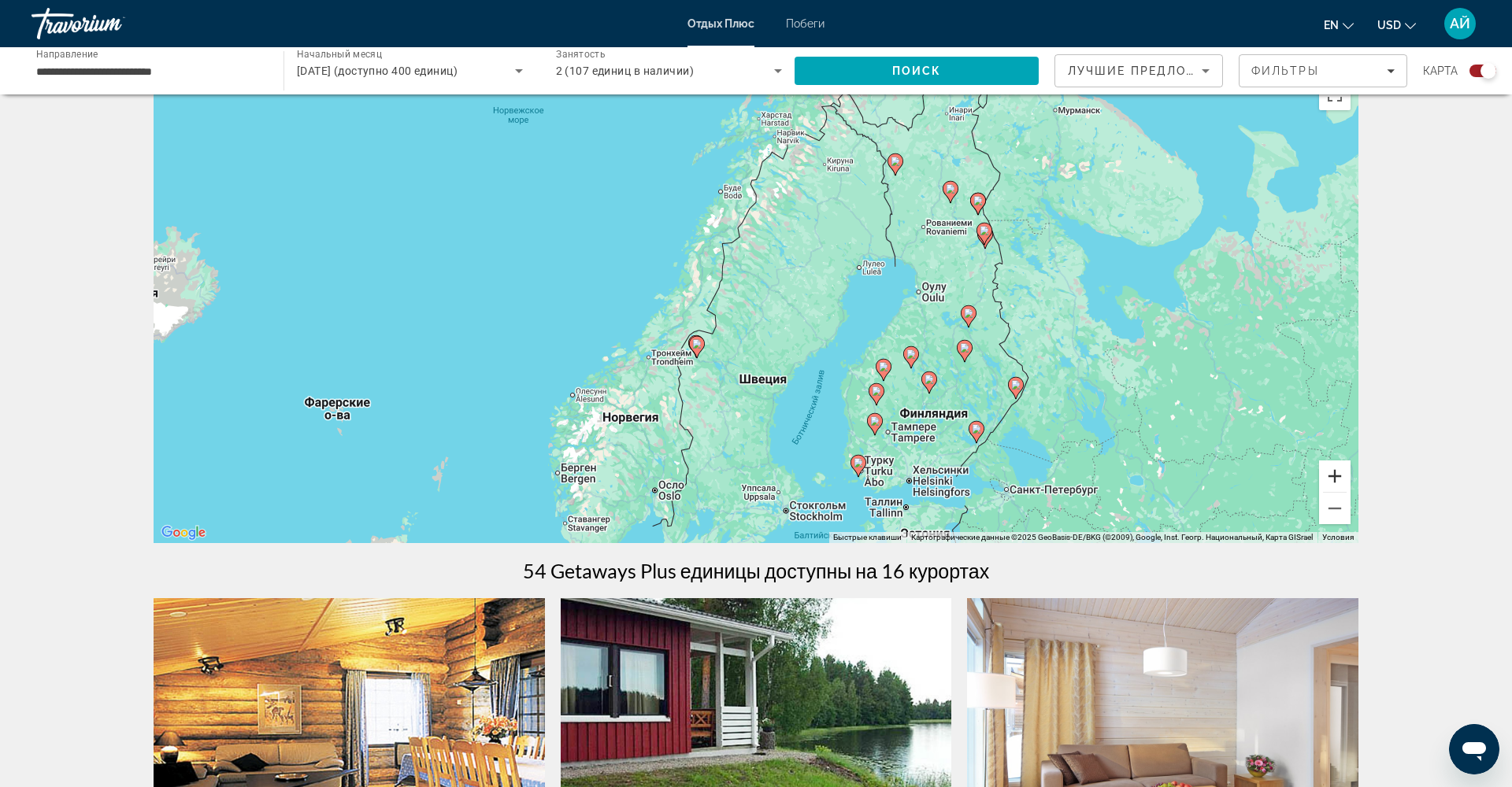
click at [1332, 479] on button "Увеличить" at bounding box center [1335, 476] width 31 height 31
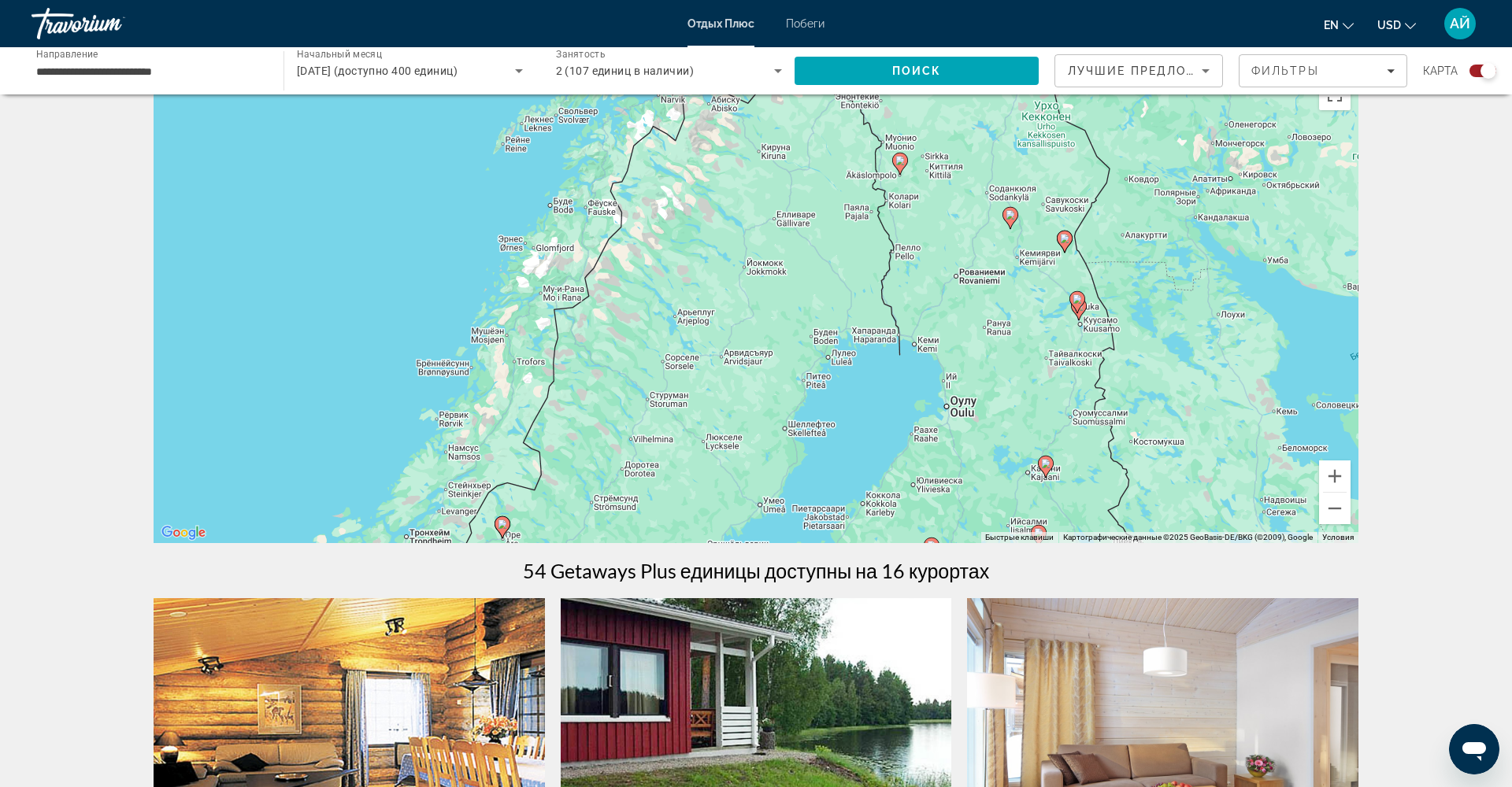
drag, startPoint x: 1026, startPoint y: 305, endPoint x: 887, endPoint y: 435, distance: 190.3
click at [887, 435] on div "Чтобы активировать перетаскивание с помощью клавиатуры, нажмите Alt + Ввод. Пос…" at bounding box center [756, 306] width 1205 height 472
click at [1331, 507] on button "Уменьшить" at bounding box center [1335, 508] width 31 height 31
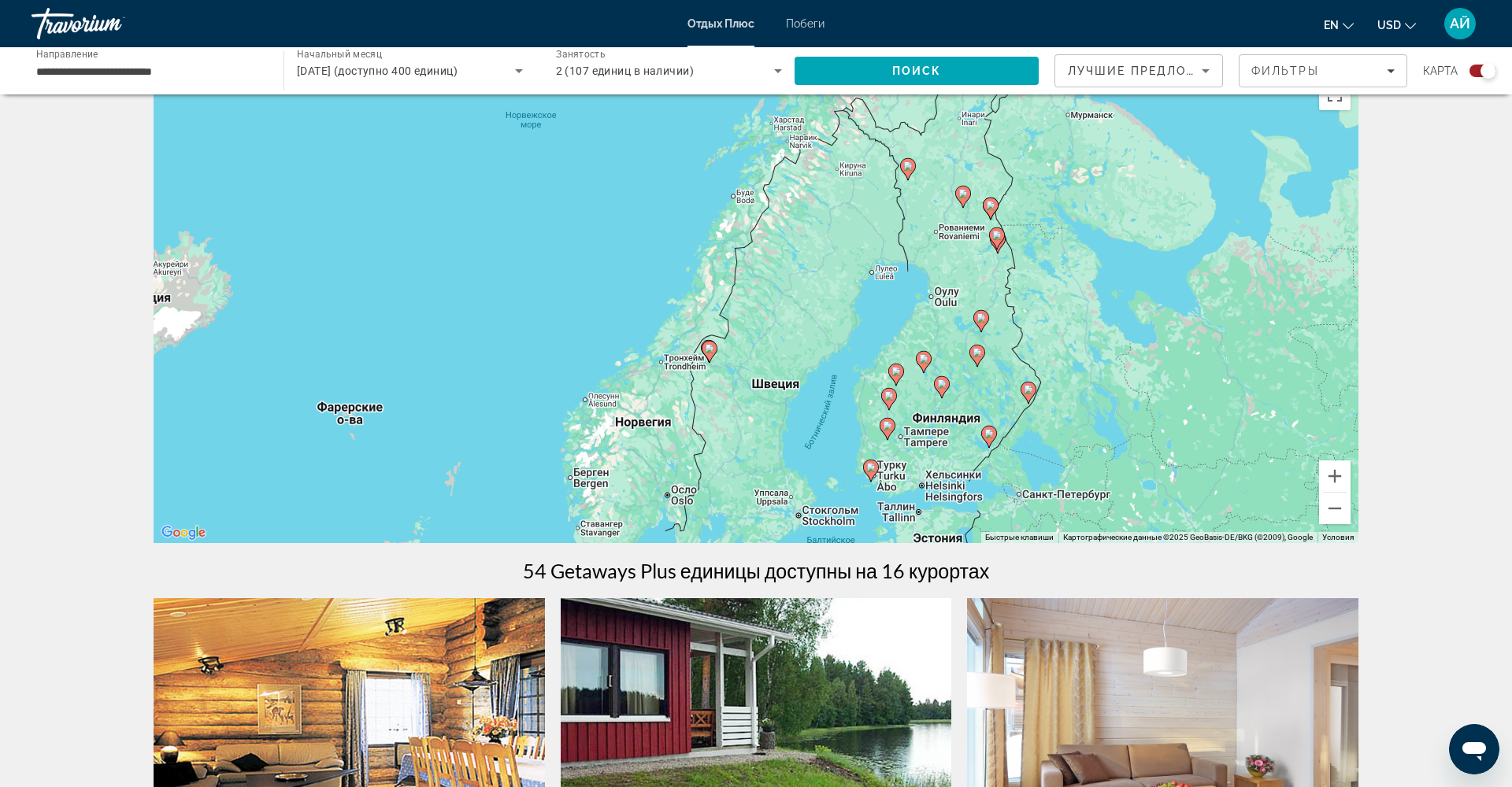
drag, startPoint x: 897, startPoint y: 345, endPoint x: 976, endPoint y: 288, distance: 97.4
click at [976, 288] on div "Чтобы активировать перетаскивание с помощью клавиатуры, нажмите Alt + Ввод. Пос…" at bounding box center [756, 306] width 1205 height 472
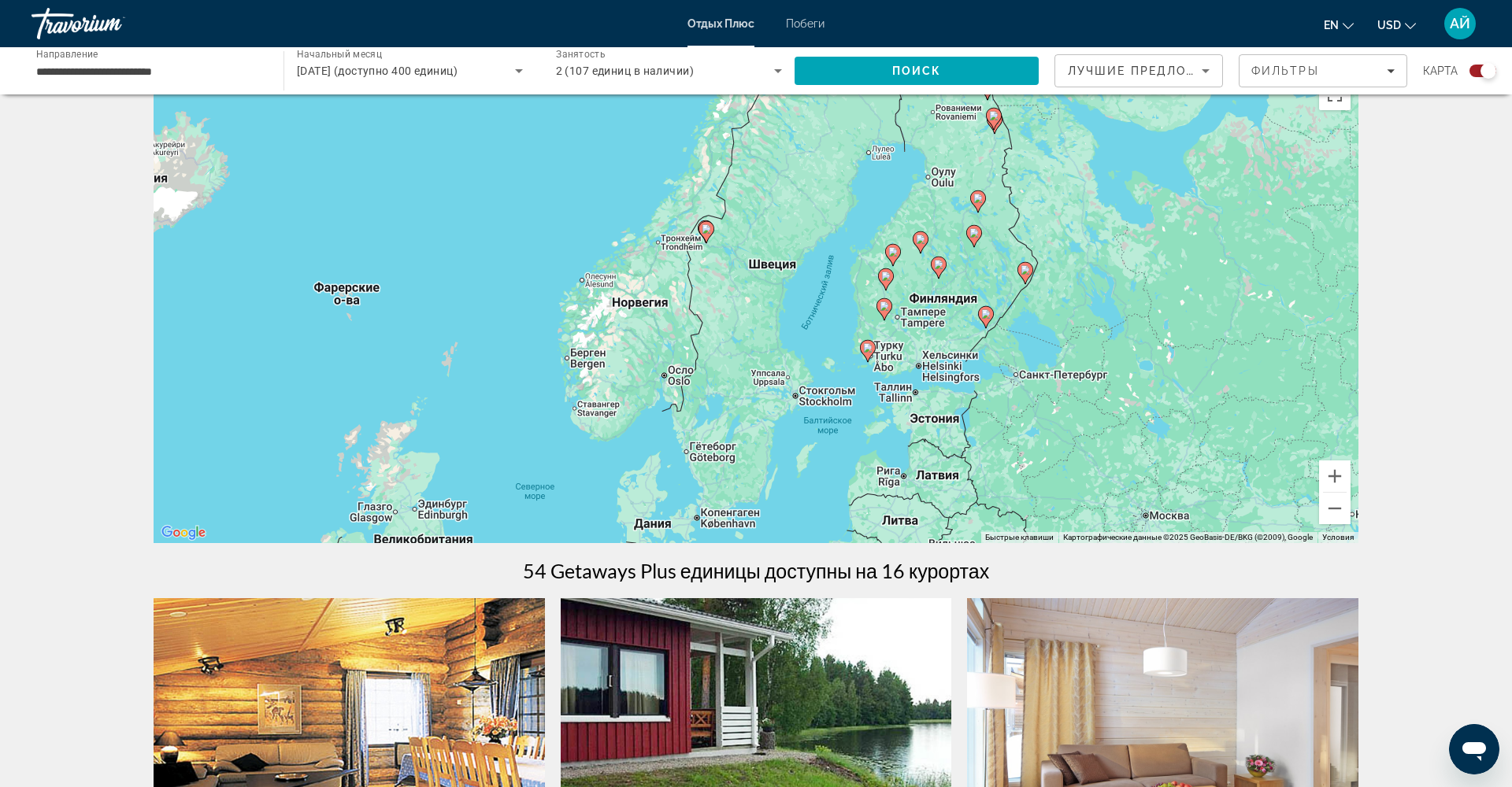
drag, startPoint x: 809, startPoint y: 438, endPoint x: 805, endPoint y: 320, distance: 118.1
click at [806, 317] on div "Чтобы активировать перетаскивание с помощью клавиатуры, нажмите Alt + Ввод. Пос…" at bounding box center [756, 306] width 1205 height 472
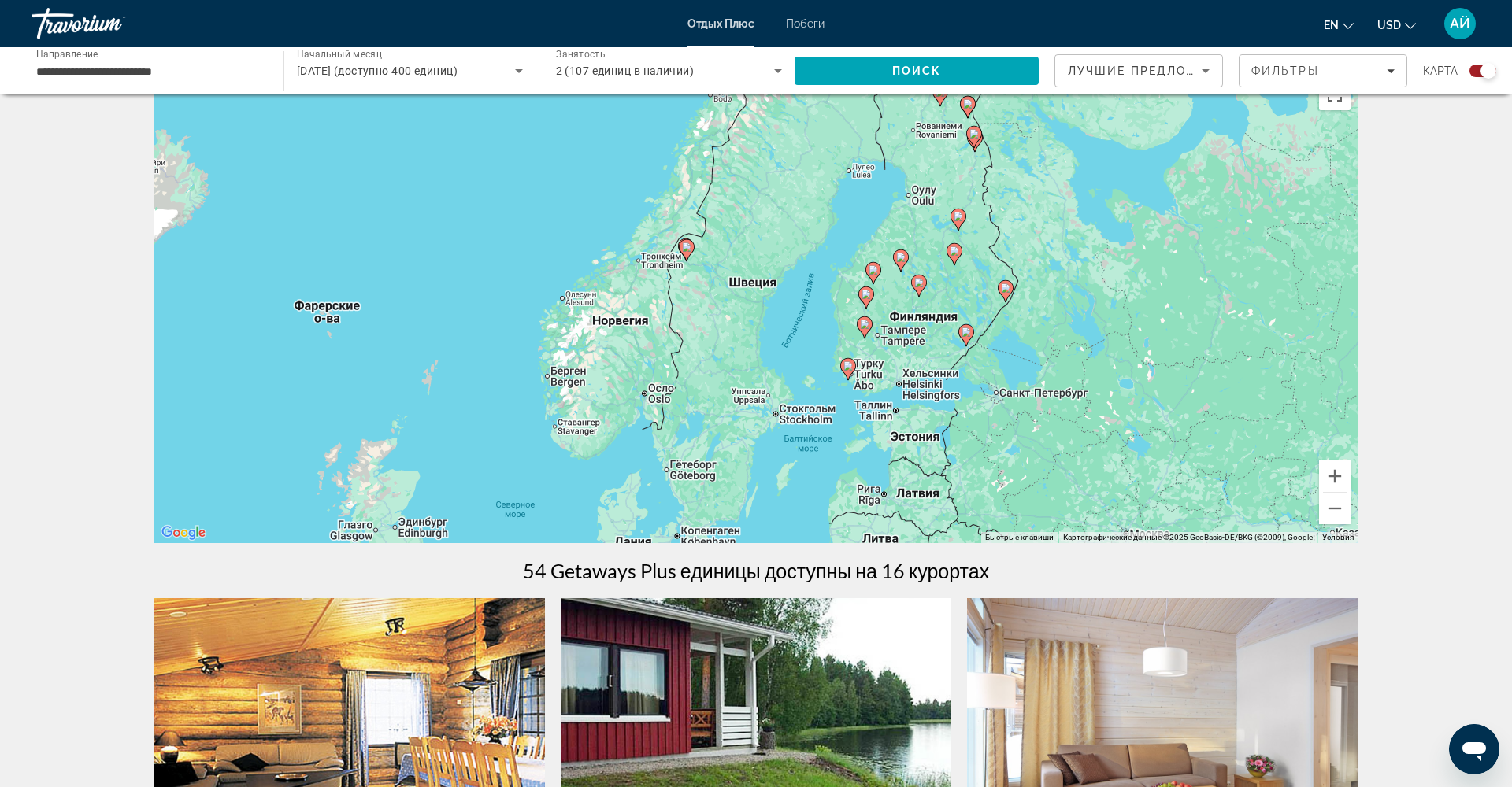
drag, startPoint x: 855, startPoint y: 280, endPoint x: 833, endPoint y: 303, distance: 31.8
click at [833, 303] on div "Чтобы активировать перетаскивание с помощью клавиатуры, нажмите Alt + Ввод. Пос…" at bounding box center [756, 306] width 1205 height 472
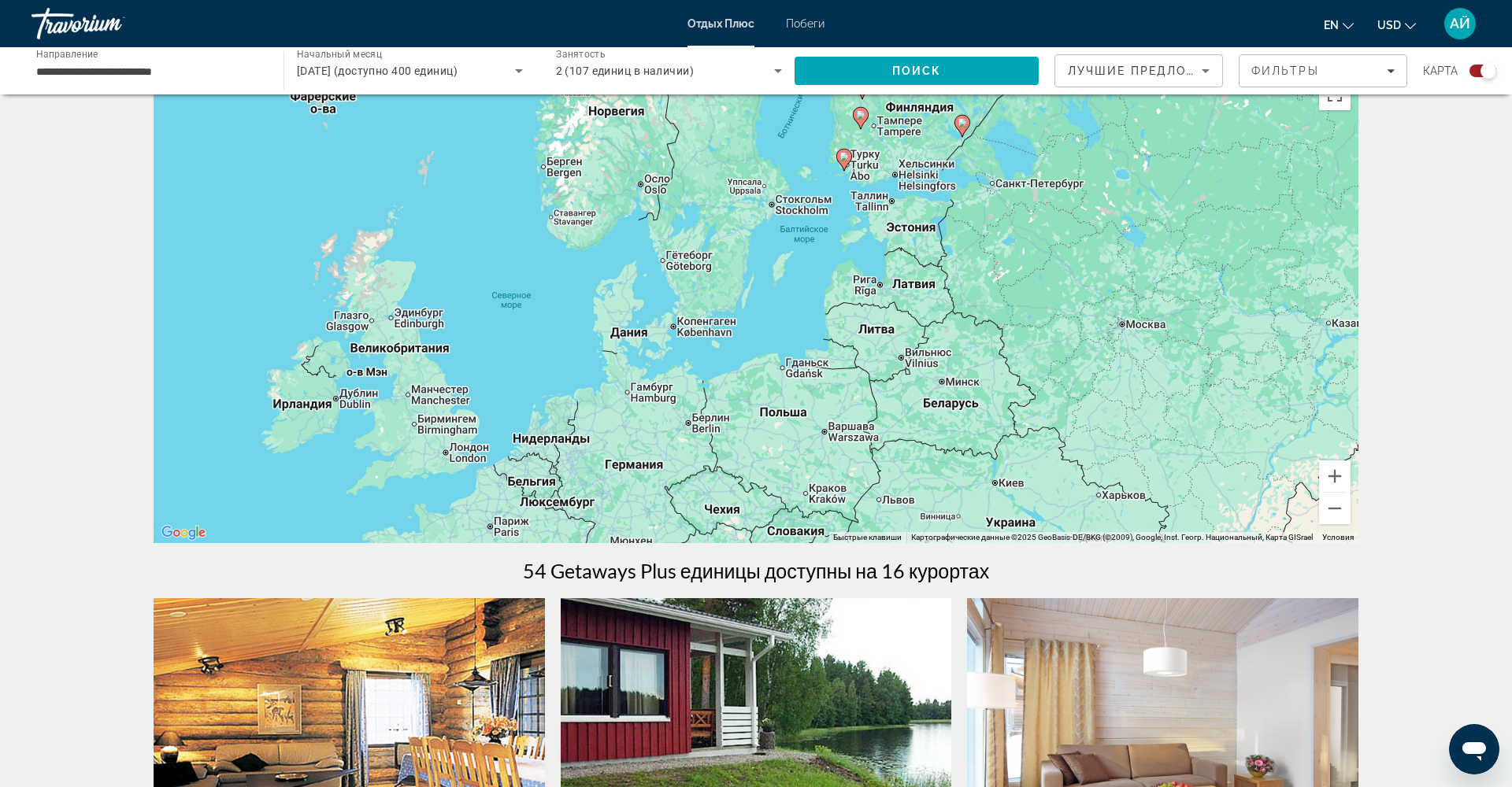
drag, startPoint x: 792, startPoint y: 486, endPoint x: 789, endPoint y: 275, distance: 211.0
click at [789, 275] on div "Чтобы активировать перетаскивание с помощью клавиатуры, нажмите Alt + Ввод. Пос…" at bounding box center [756, 306] width 1205 height 472
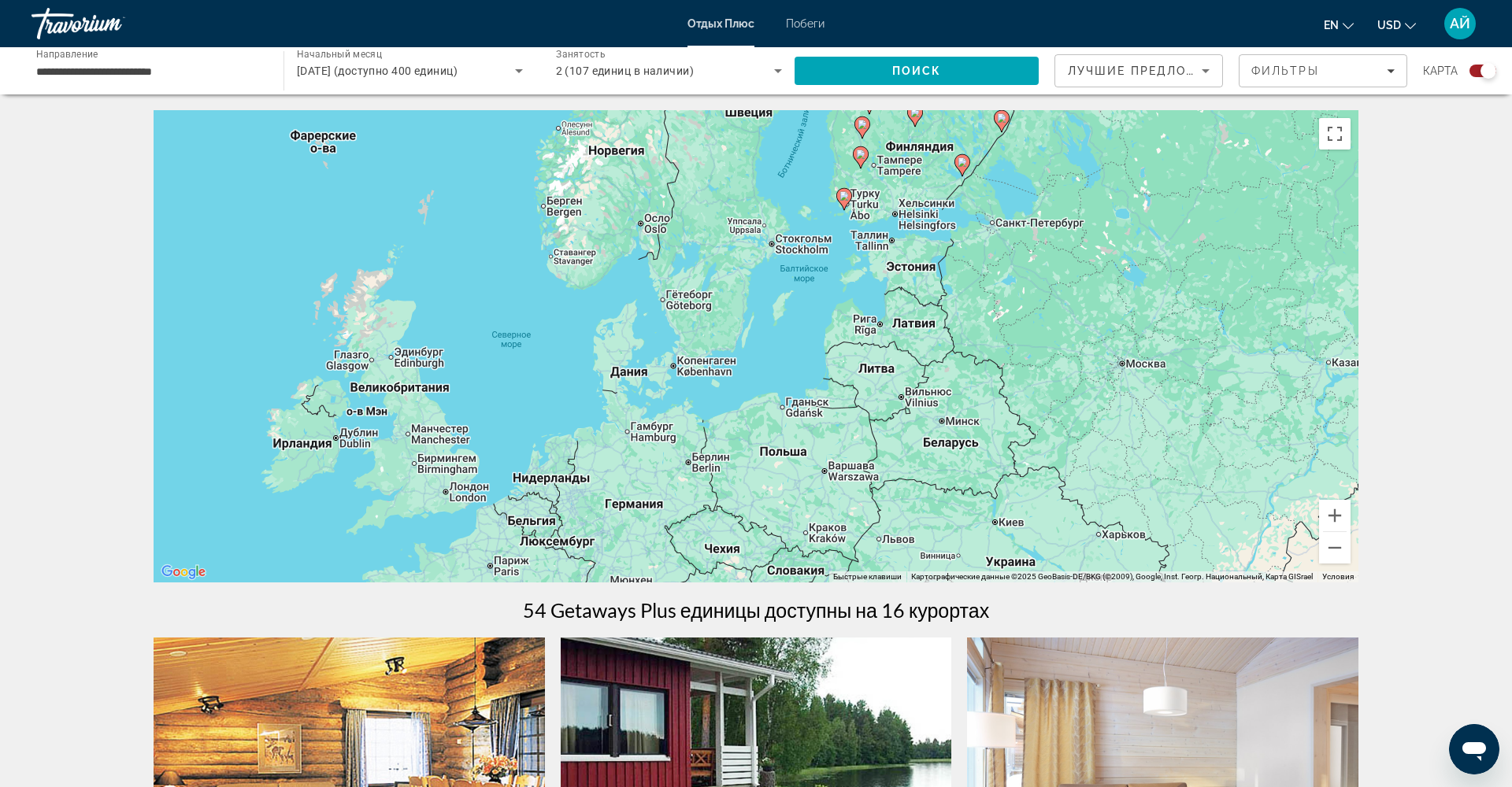
scroll to position [0, 0]
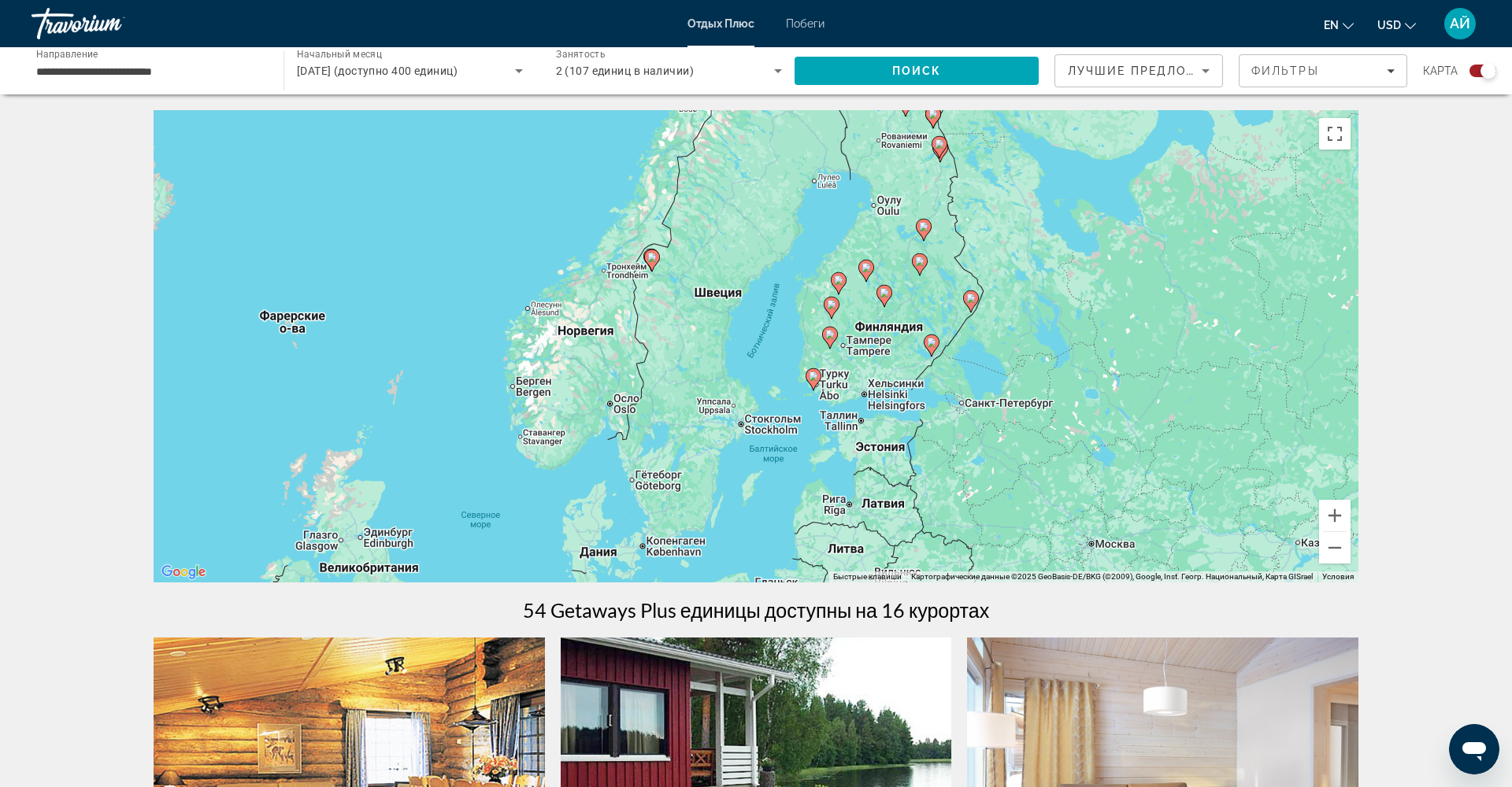
drag, startPoint x: 1142, startPoint y: 359, endPoint x: 1109, endPoint y: 544, distance: 187.9
click at [1109, 546] on div "Чтобы активировать перетаскивание с помощью клавиатуры, нажмите Alt + Ввод. Пос…" at bounding box center [756, 346] width 1205 height 472
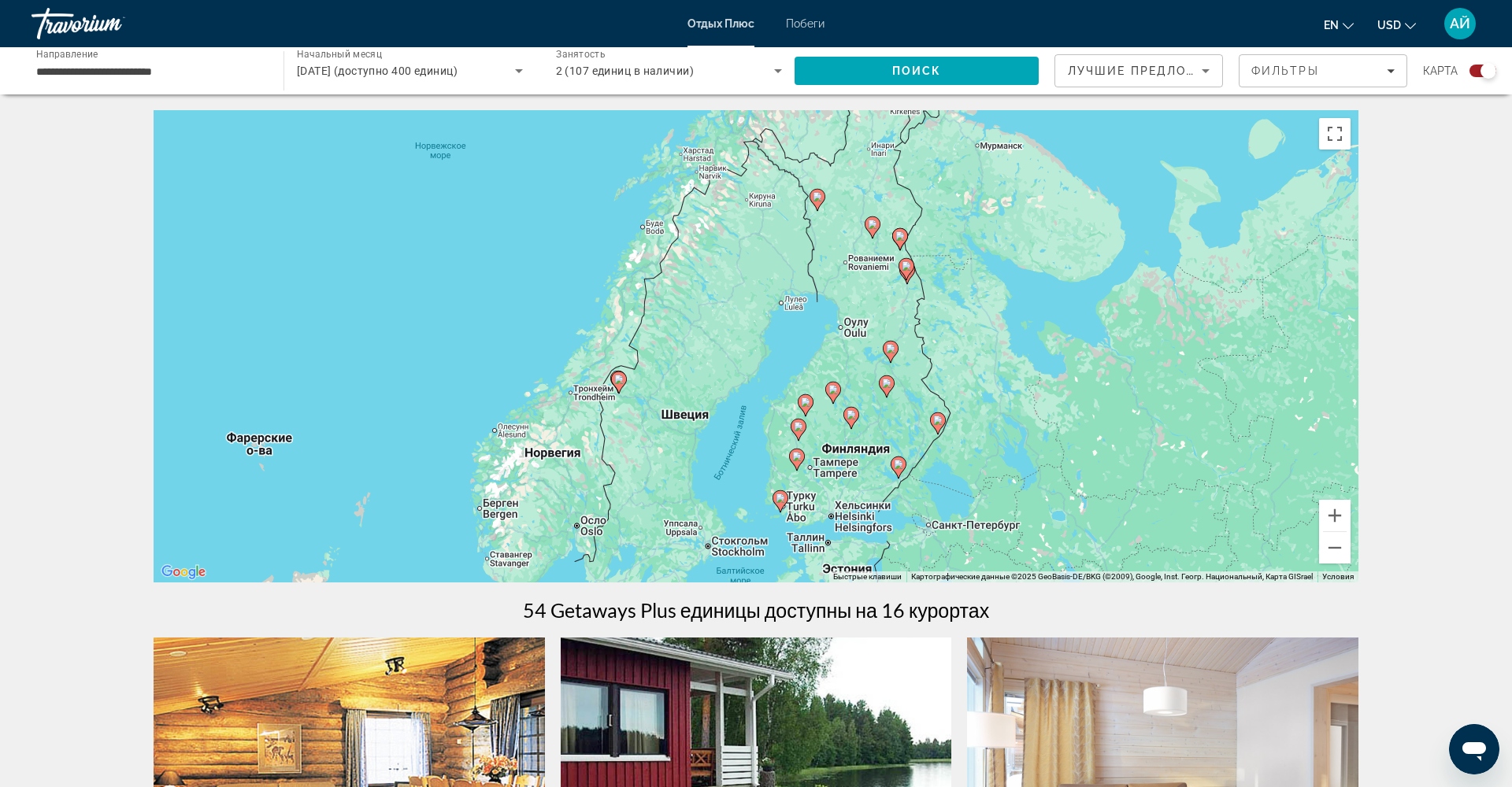
drag, startPoint x: 1033, startPoint y: 380, endPoint x: 1029, endPoint y: 396, distance: 16.5
click at [1029, 396] on div "Чтобы активировать перетаскивание с помощью клавиатуры, нажмите Alt + Ввод. Пос…" at bounding box center [756, 346] width 1205 height 472
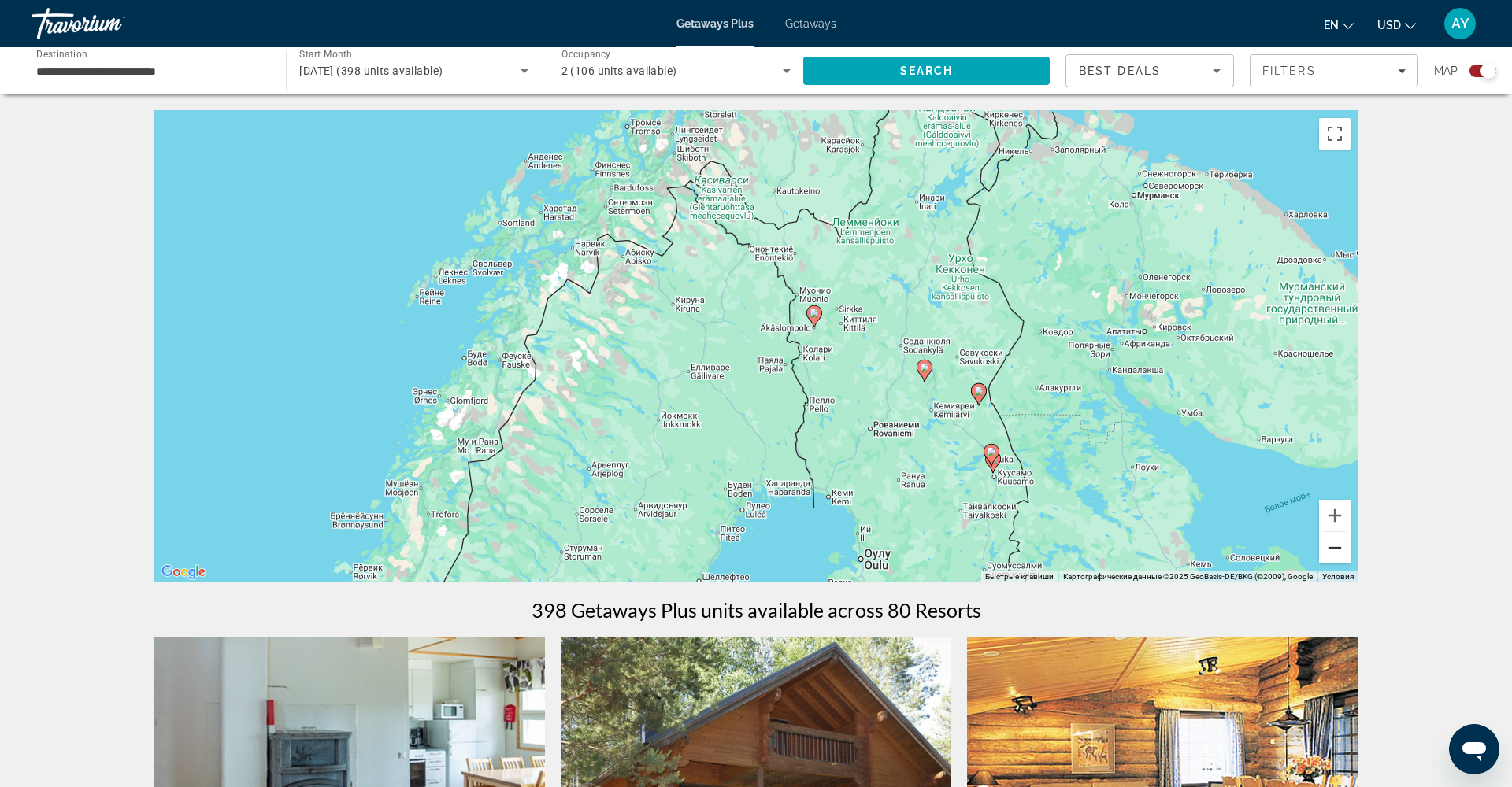
click at [1332, 551] on button "Уменьшить" at bounding box center [1335, 547] width 31 height 31
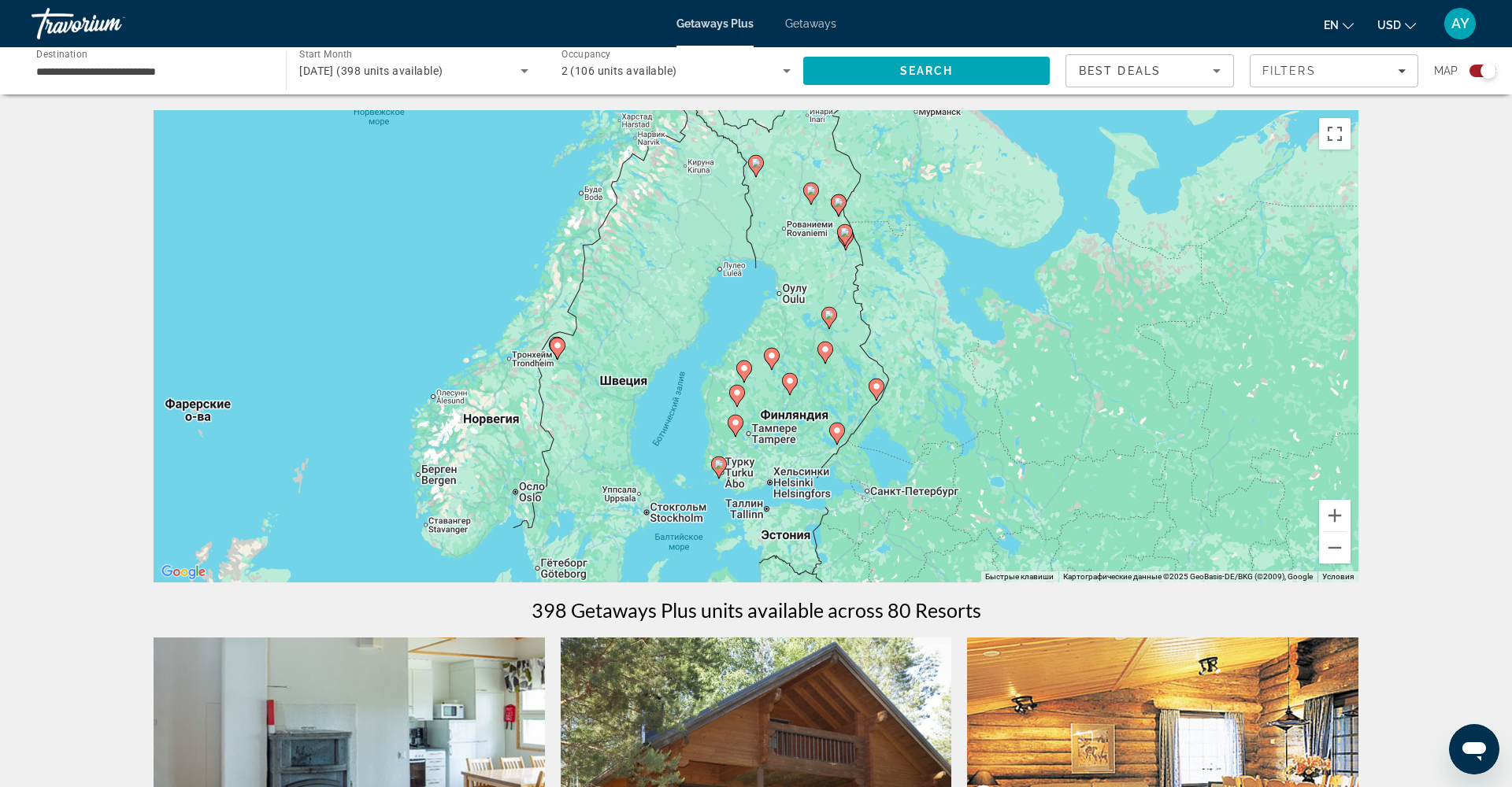
drag, startPoint x: 975, startPoint y: 276, endPoint x: 961, endPoint y: 206, distance: 71.4
click at [961, 200] on div "Чтобы активировать перетаскивание с помощью клавиатуры, нажмите Alt + Ввод. Пос…" at bounding box center [756, 346] width 1205 height 472
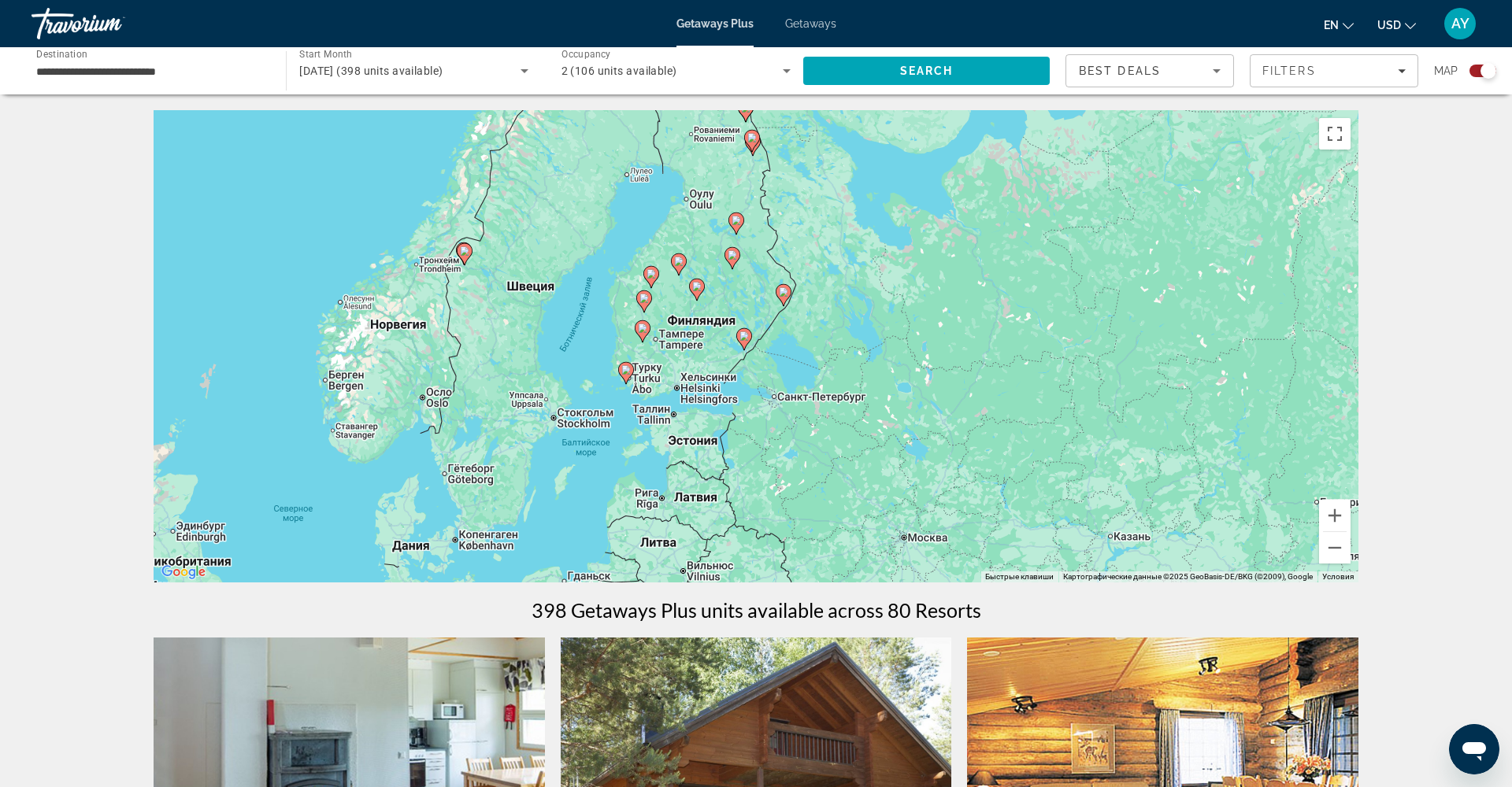
drag, startPoint x: 1022, startPoint y: 414, endPoint x: 932, endPoint y: 322, distance: 128.7
click at [932, 323] on div "Чтобы активировать перетаскивание с помощью клавиатуры, нажмите Alt + Ввод. Пос…" at bounding box center [756, 346] width 1205 height 472
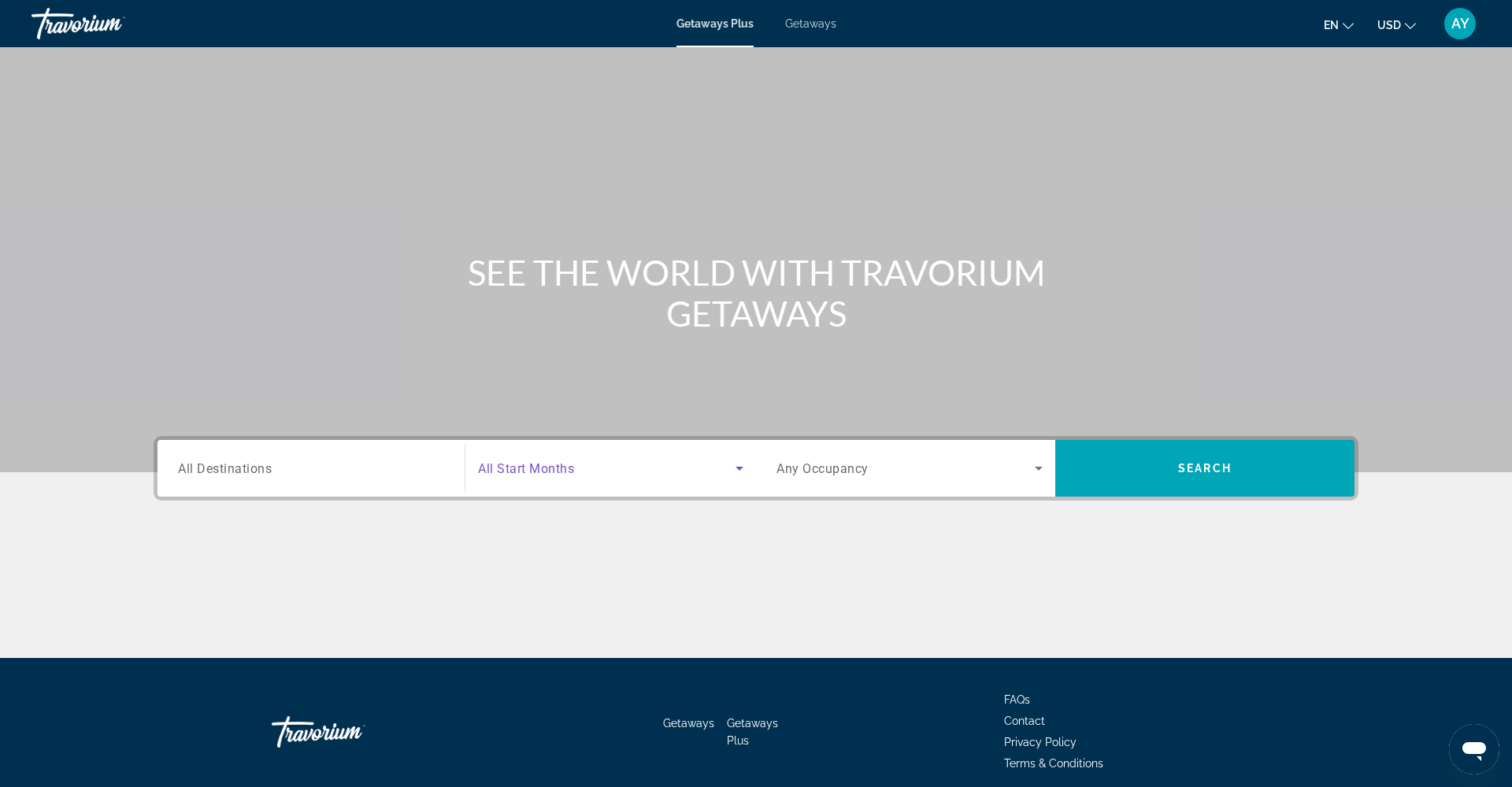
click at [685, 476] on span "Search widget" at bounding box center [606, 469] width 257 height 19
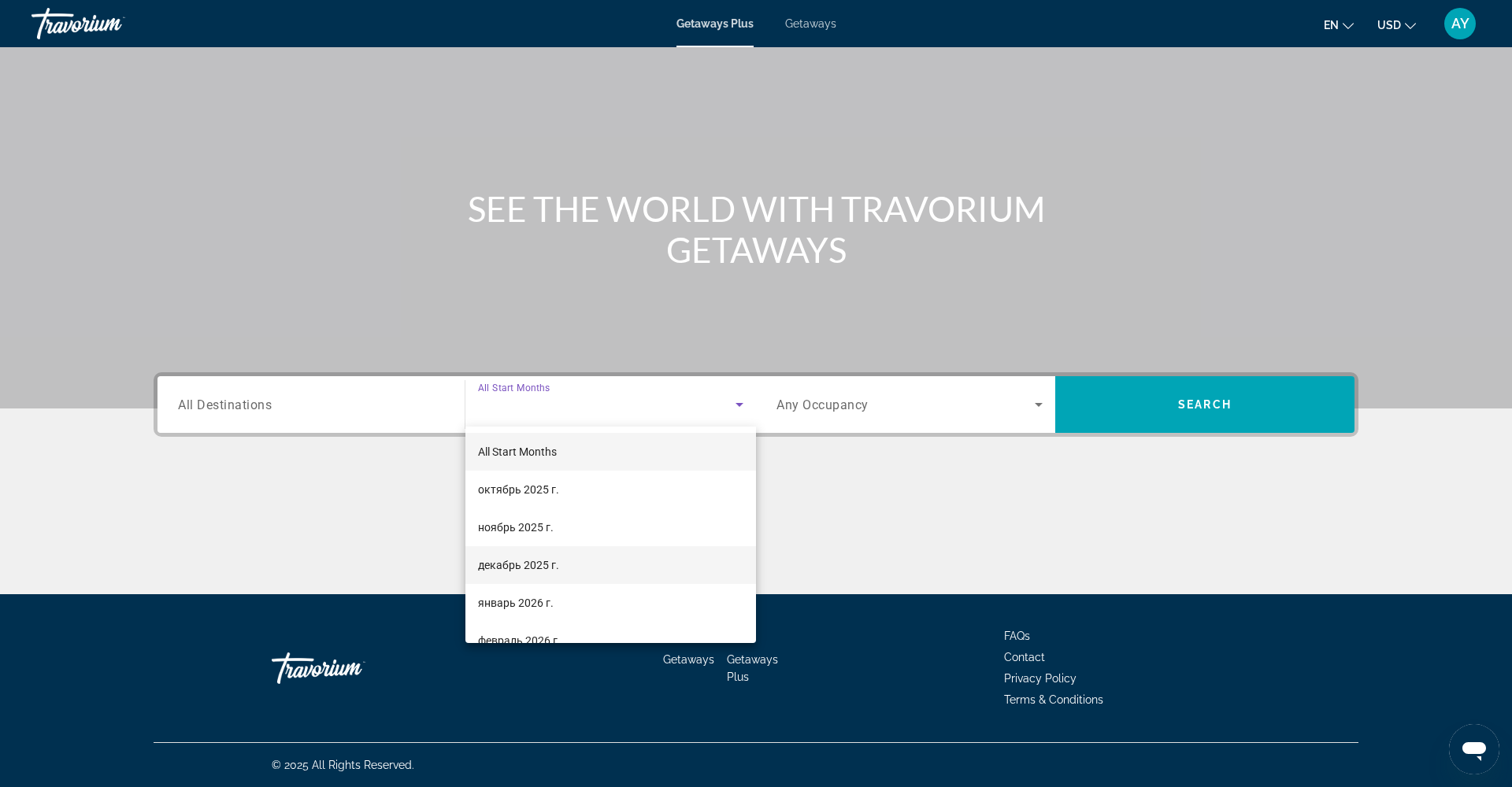
click at [588, 554] on mat-option "декабрь 2025 г." at bounding box center [611, 565] width 291 height 38
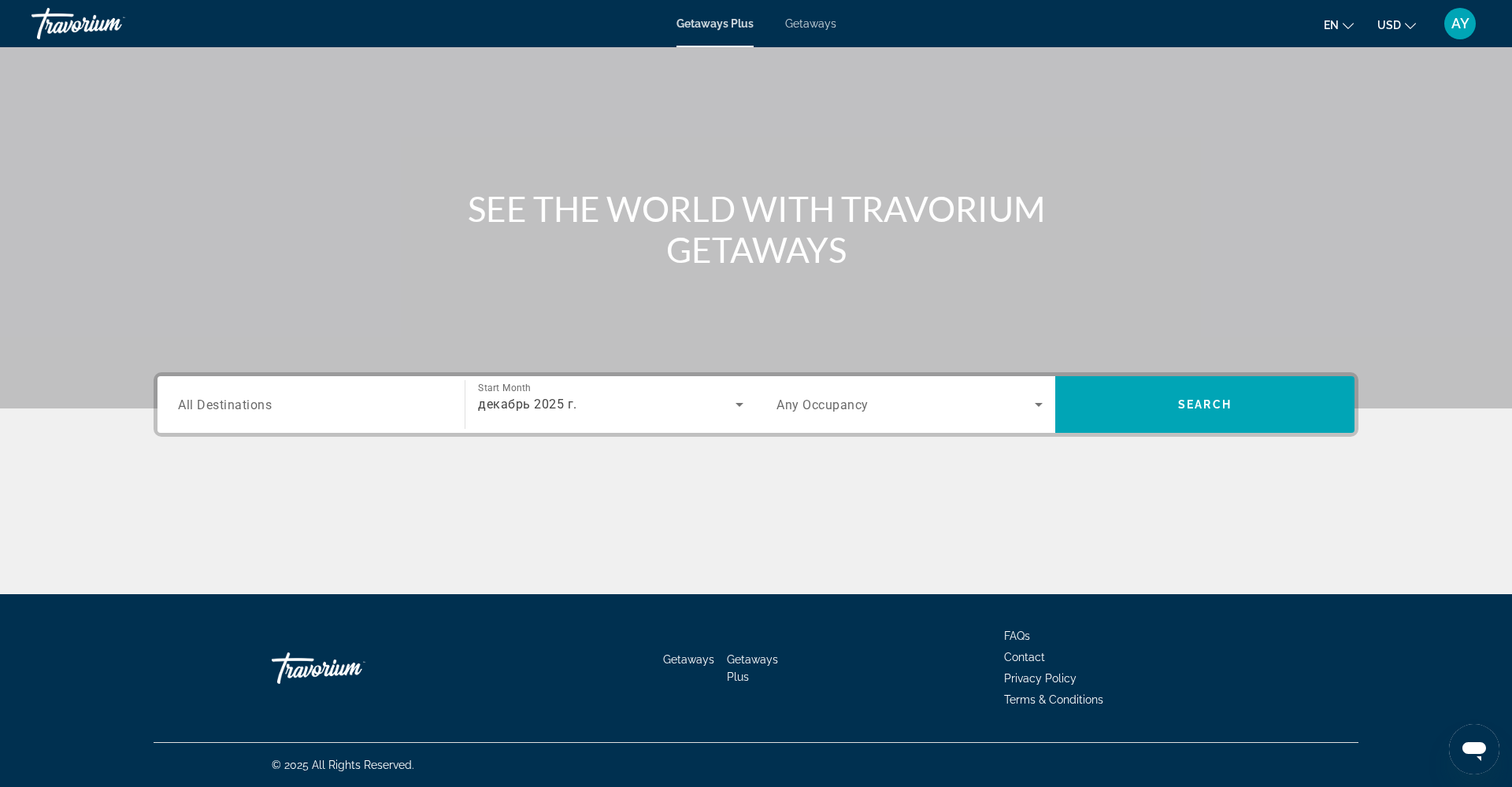
click at [931, 394] on div "Search widget" at bounding box center [910, 404] width 266 height 44
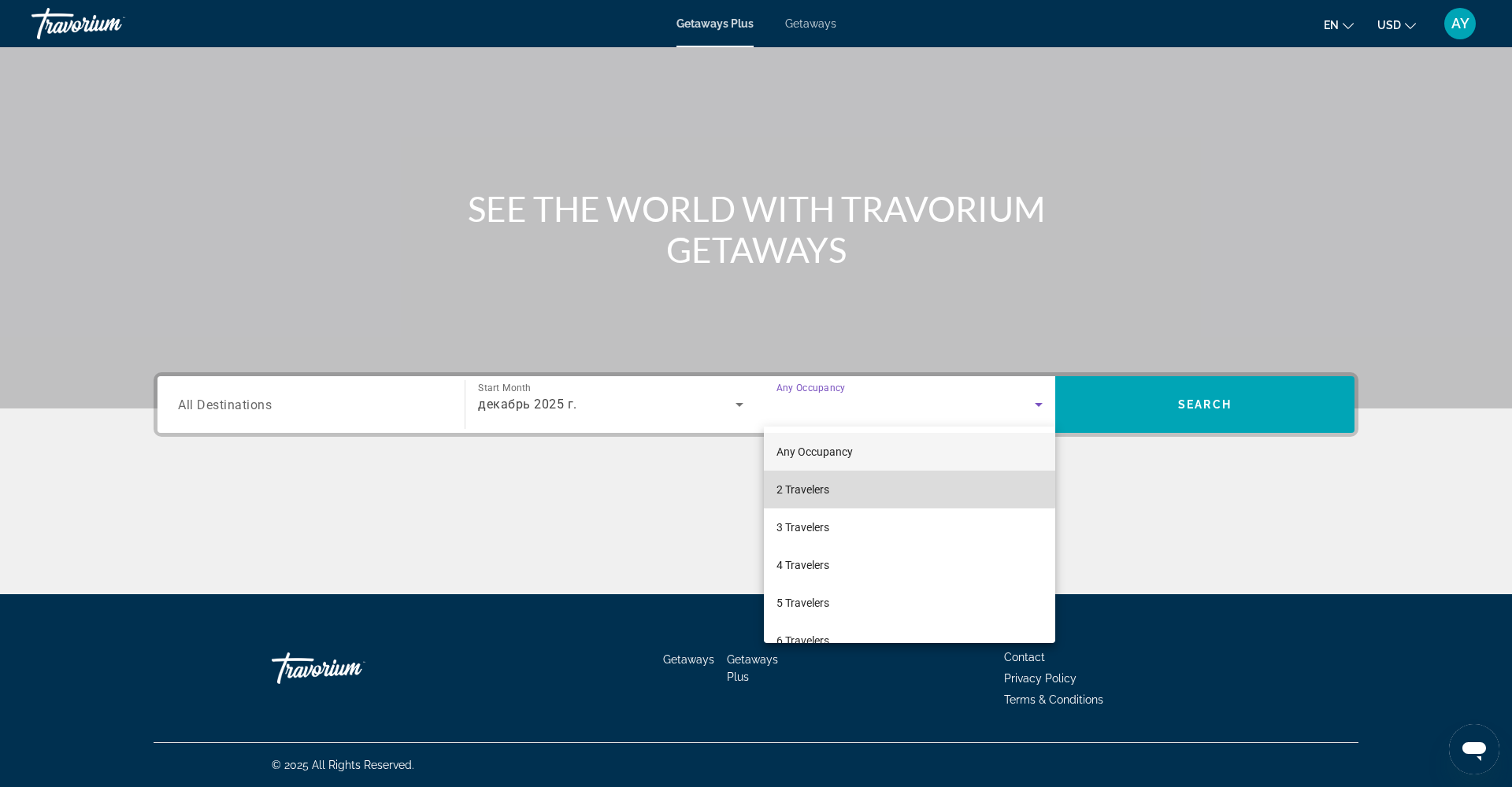
click at [849, 487] on mat-option "2 Travelers" at bounding box center [910, 490] width 292 height 38
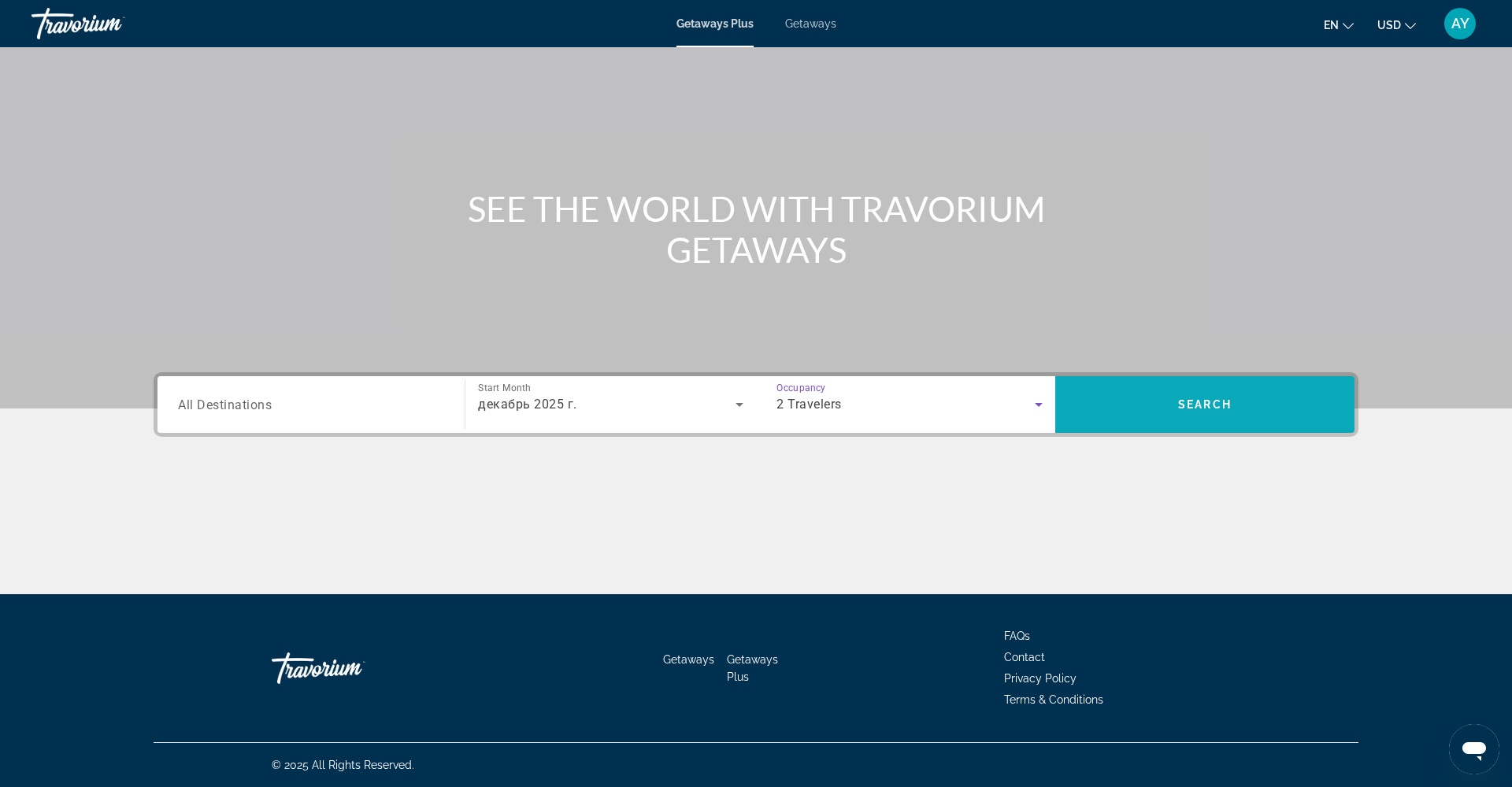
click at [1183, 404] on span "Search" at bounding box center [1205, 405] width 54 height 13
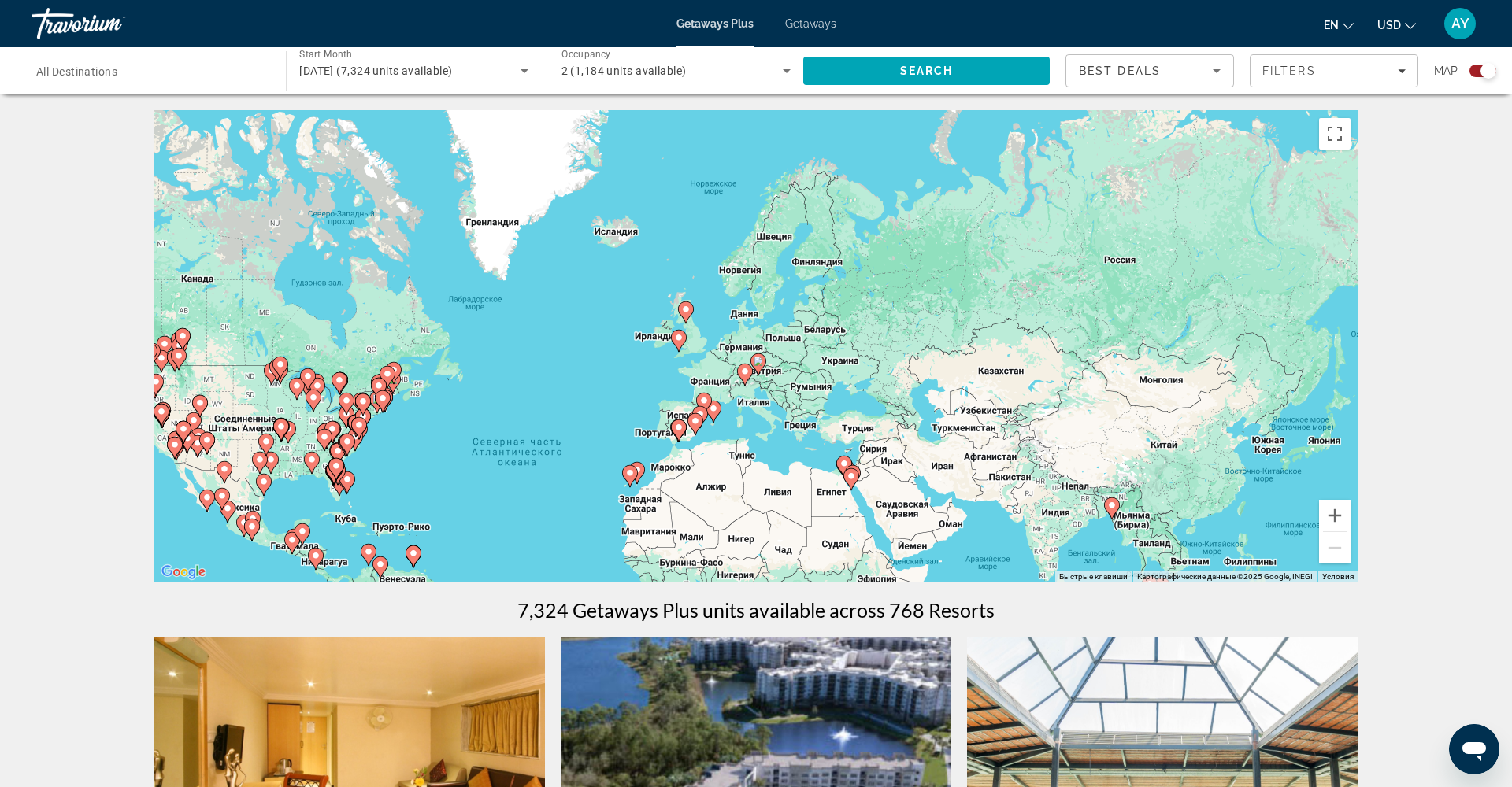
drag, startPoint x: 655, startPoint y: 309, endPoint x: 615, endPoint y: 375, distance: 77.2
click at [560, 393] on div "Чтобы активировать перетаскивание с помощью клавиатуры, нажмите Alt + Ввод. Пос…" at bounding box center [756, 346] width 1205 height 472
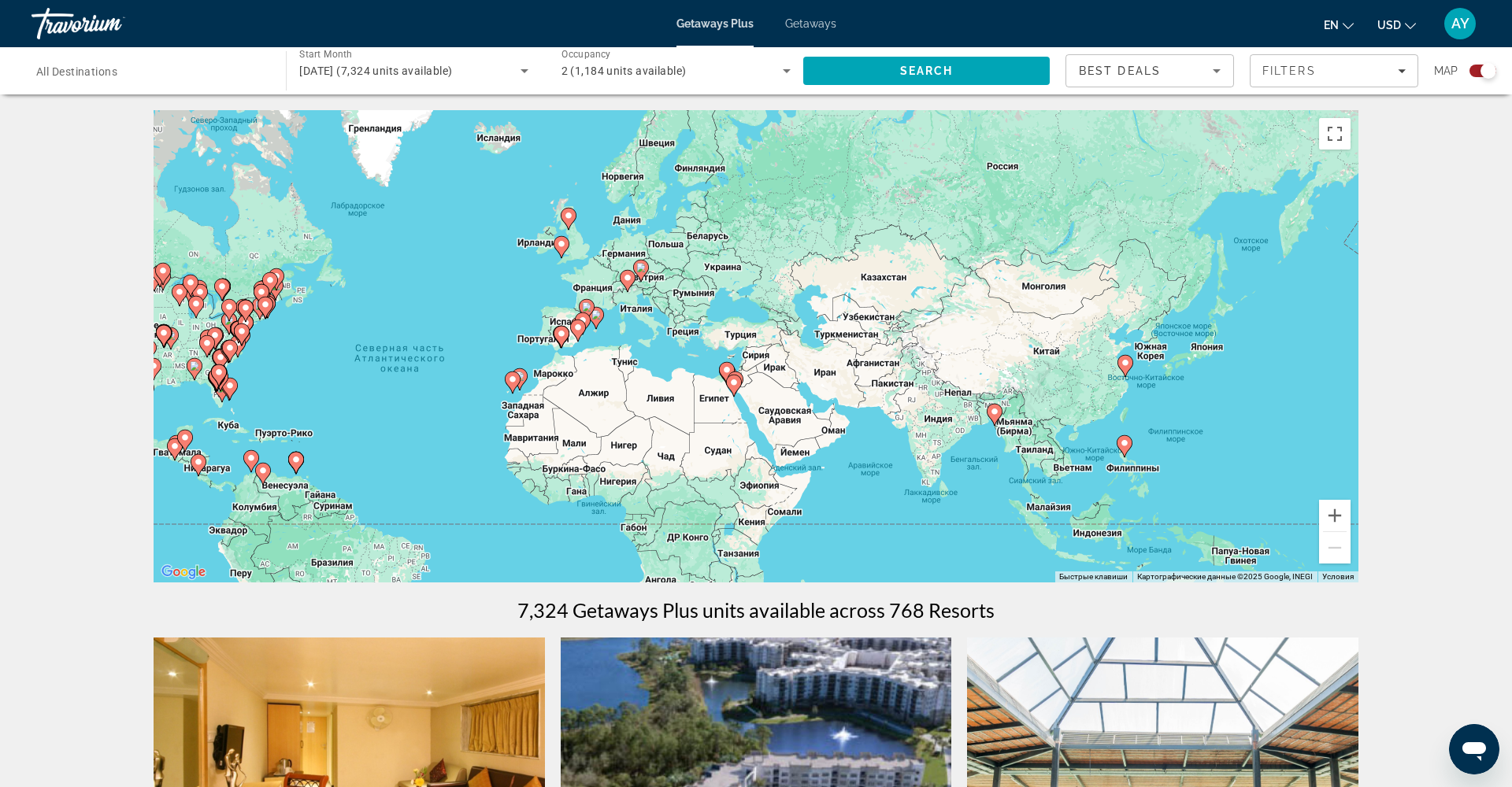
drag, startPoint x: 982, startPoint y: 367, endPoint x: 886, endPoint y: 291, distance: 122.4
click at [886, 291] on div "Чтобы активировать перетаскивание с помощью клавиатуры, нажмите Alt + Ввод. Пос…" at bounding box center [756, 346] width 1205 height 472
click at [211, 69] on input "Destination All Destinations" at bounding box center [151, 72] width 229 height 19
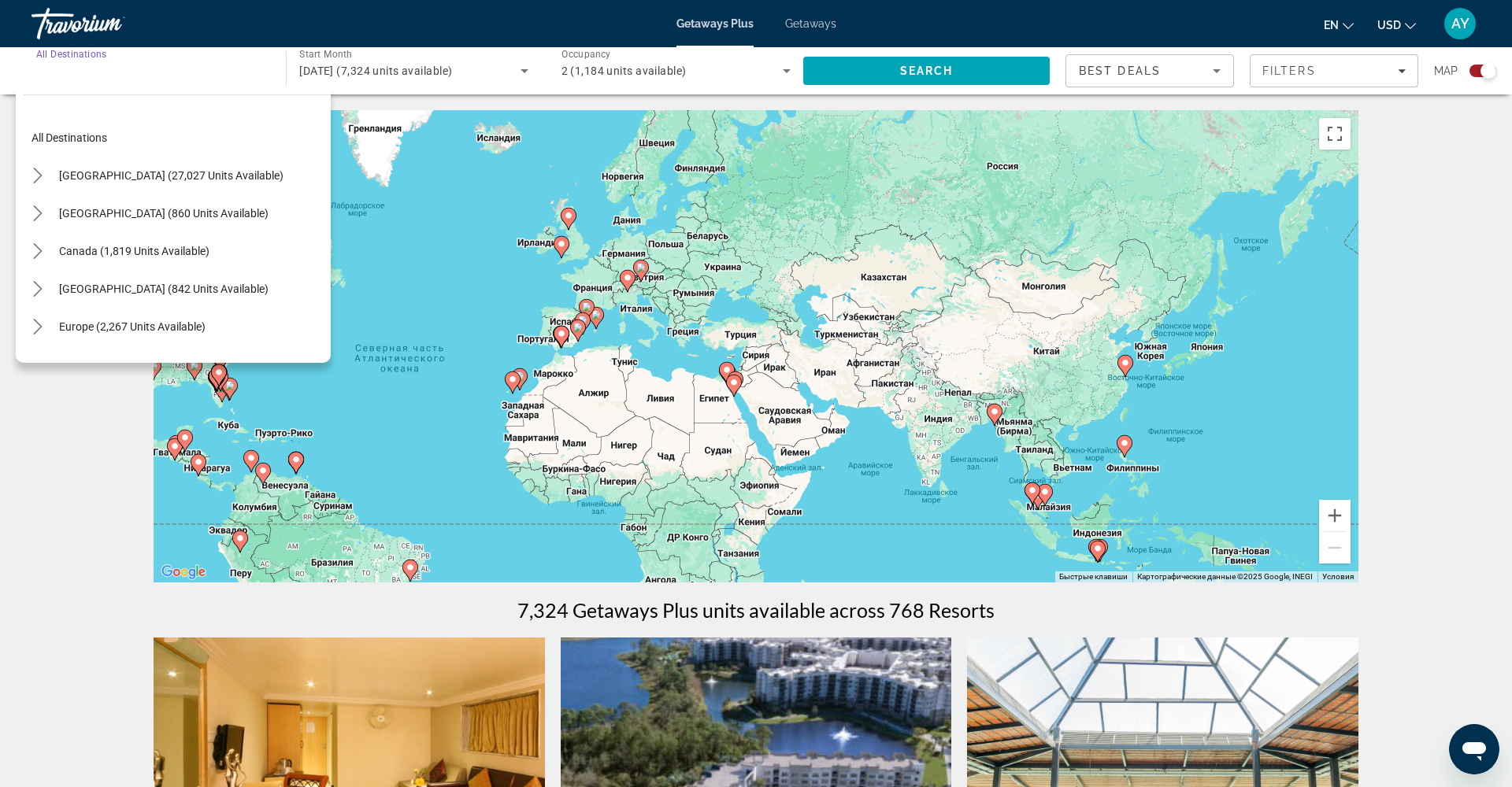
click at [145, 317] on span "Select destination: Europe (2,267 units available)" at bounding box center [132, 326] width 162 height 38
type input "**********"
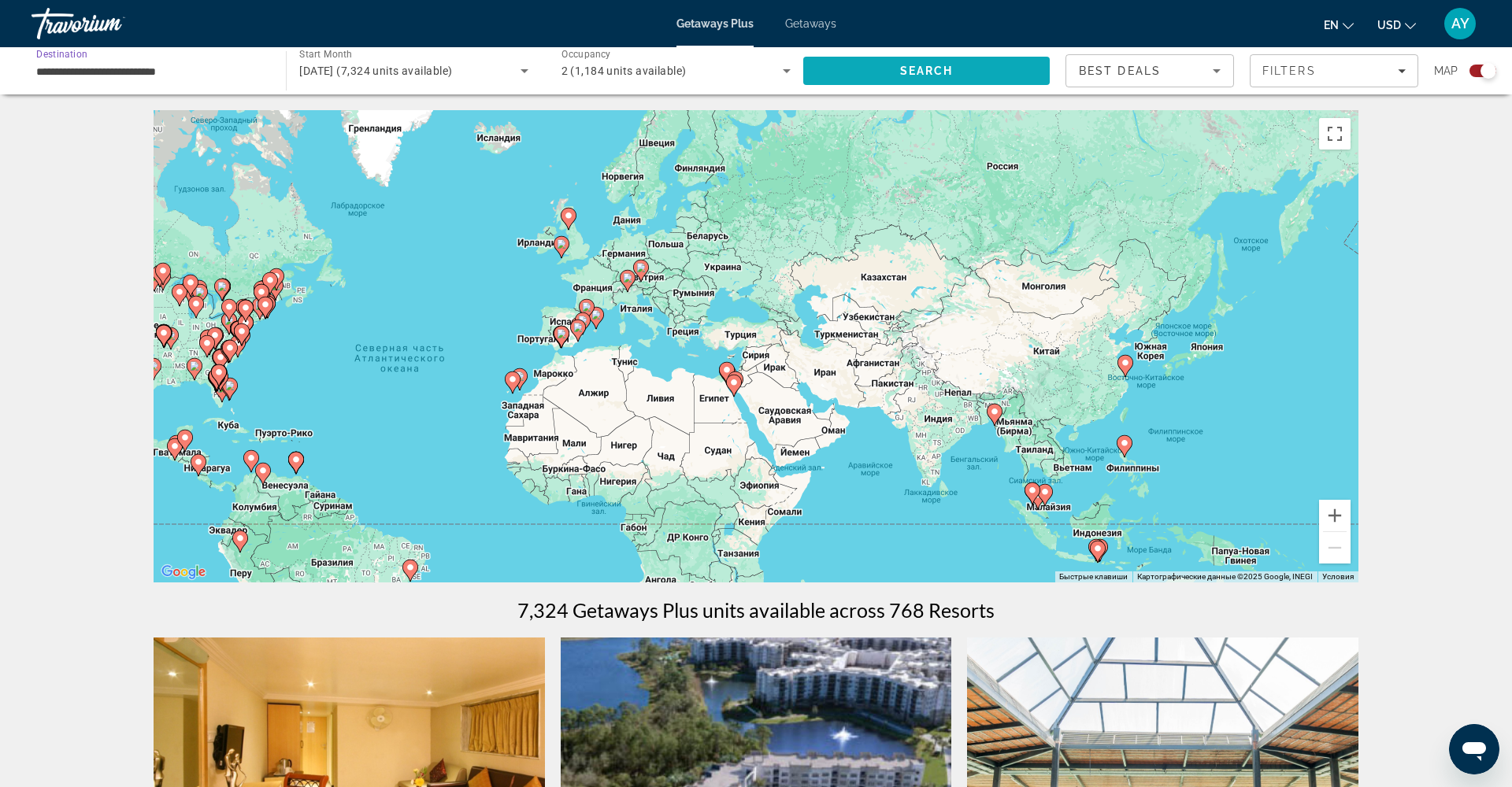
click at [941, 69] on span "Search" at bounding box center [927, 71] width 54 height 13
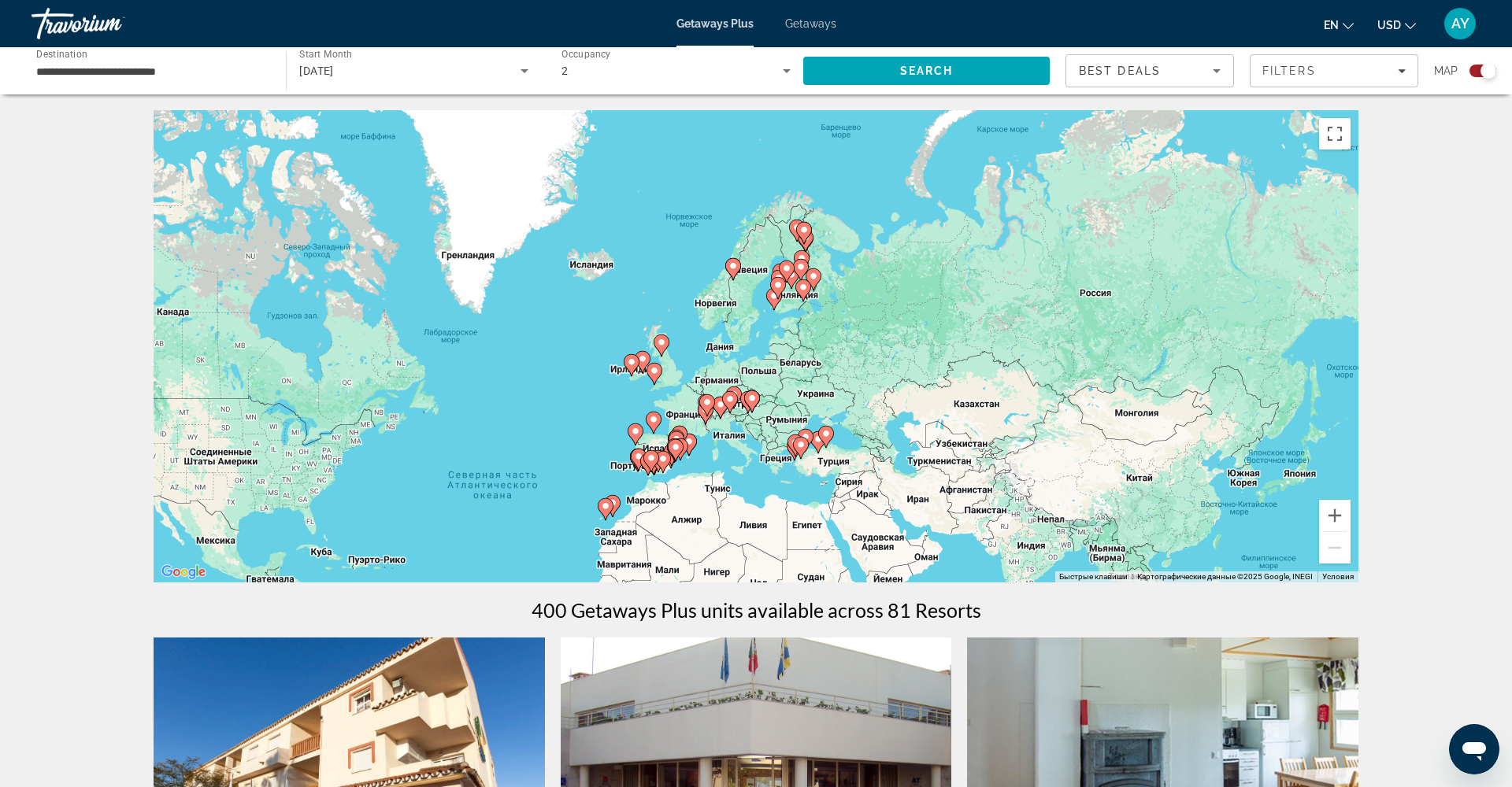
drag, startPoint x: 779, startPoint y: 202, endPoint x: 873, endPoint y: 333, distance: 161.2
click at [873, 333] on div "Чтобы активировать перетаскивание с помощью клавиатуры, нажмите Alt + Ввод. Пос…" at bounding box center [756, 346] width 1205 height 472
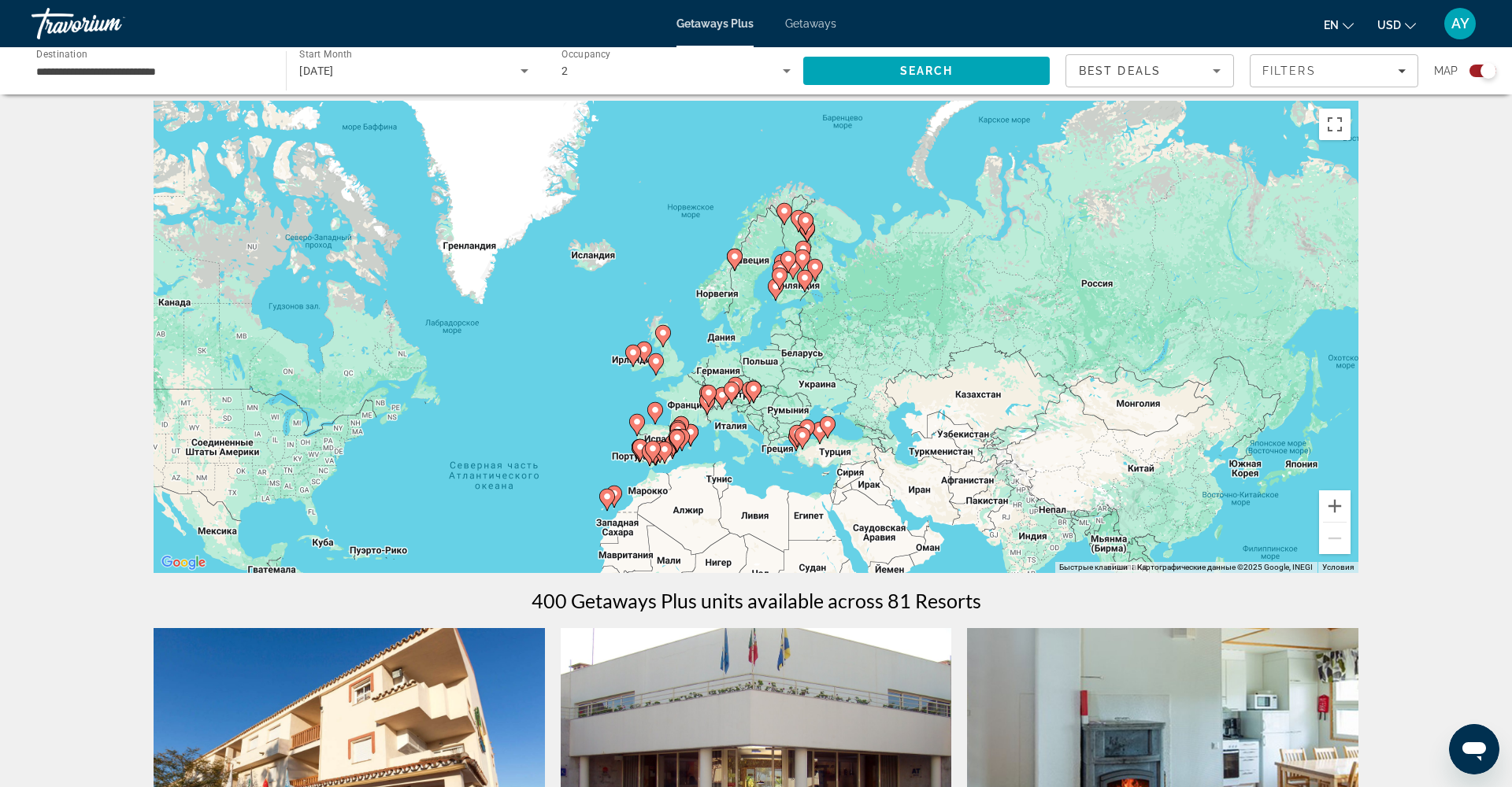
scroll to position [10, 0]
click at [1332, 508] on button "Увеличить" at bounding box center [1335, 506] width 31 height 31
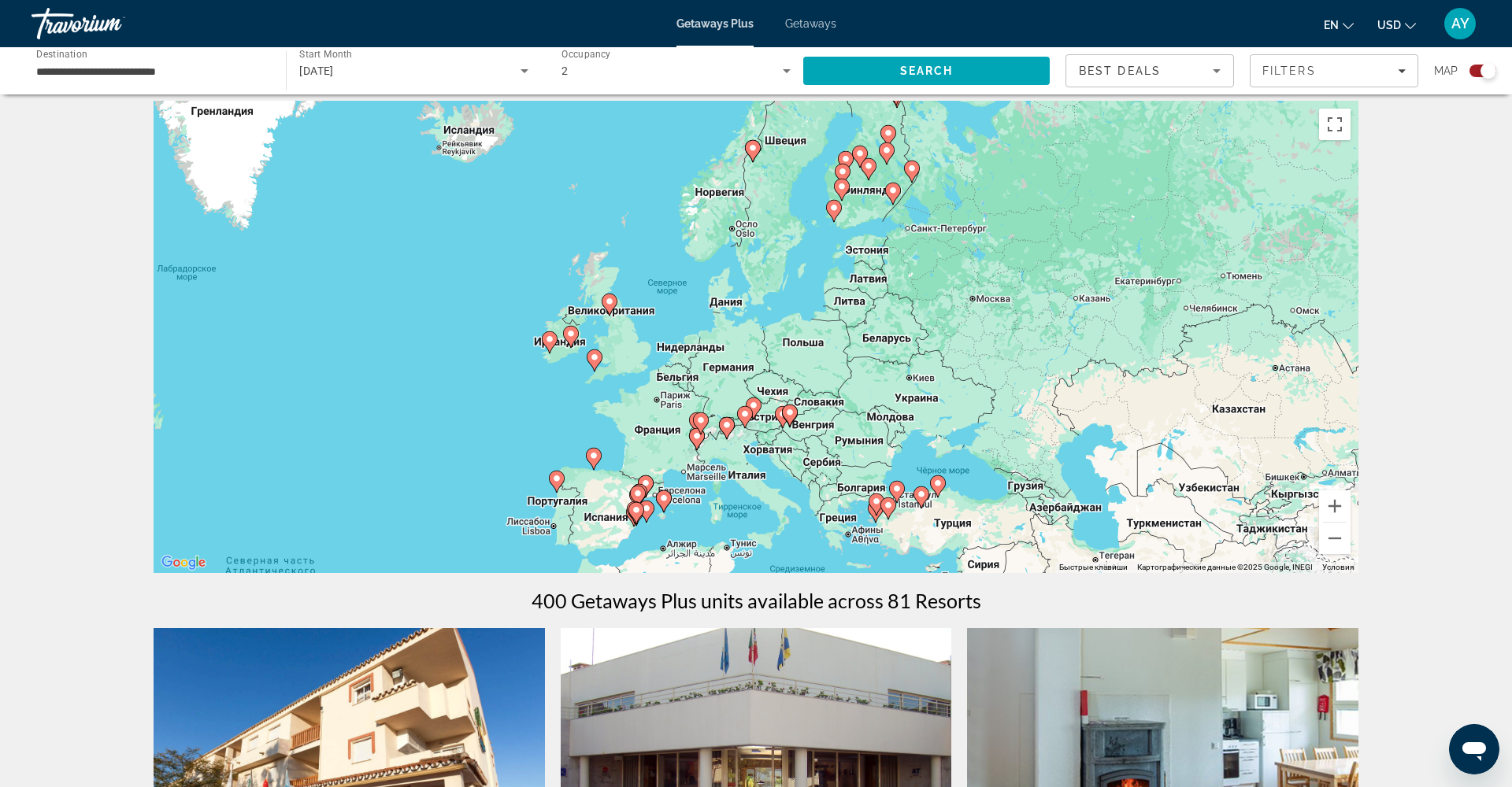
drag, startPoint x: 803, startPoint y: 406, endPoint x: 842, endPoint y: 362, distance: 58.8
click at [842, 362] on div "Чтобы активировать перетаскивание с помощью клавиатуры, нажмите Alt + Ввод. Пос…" at bounding box center [756, 337] width 1205 height 472
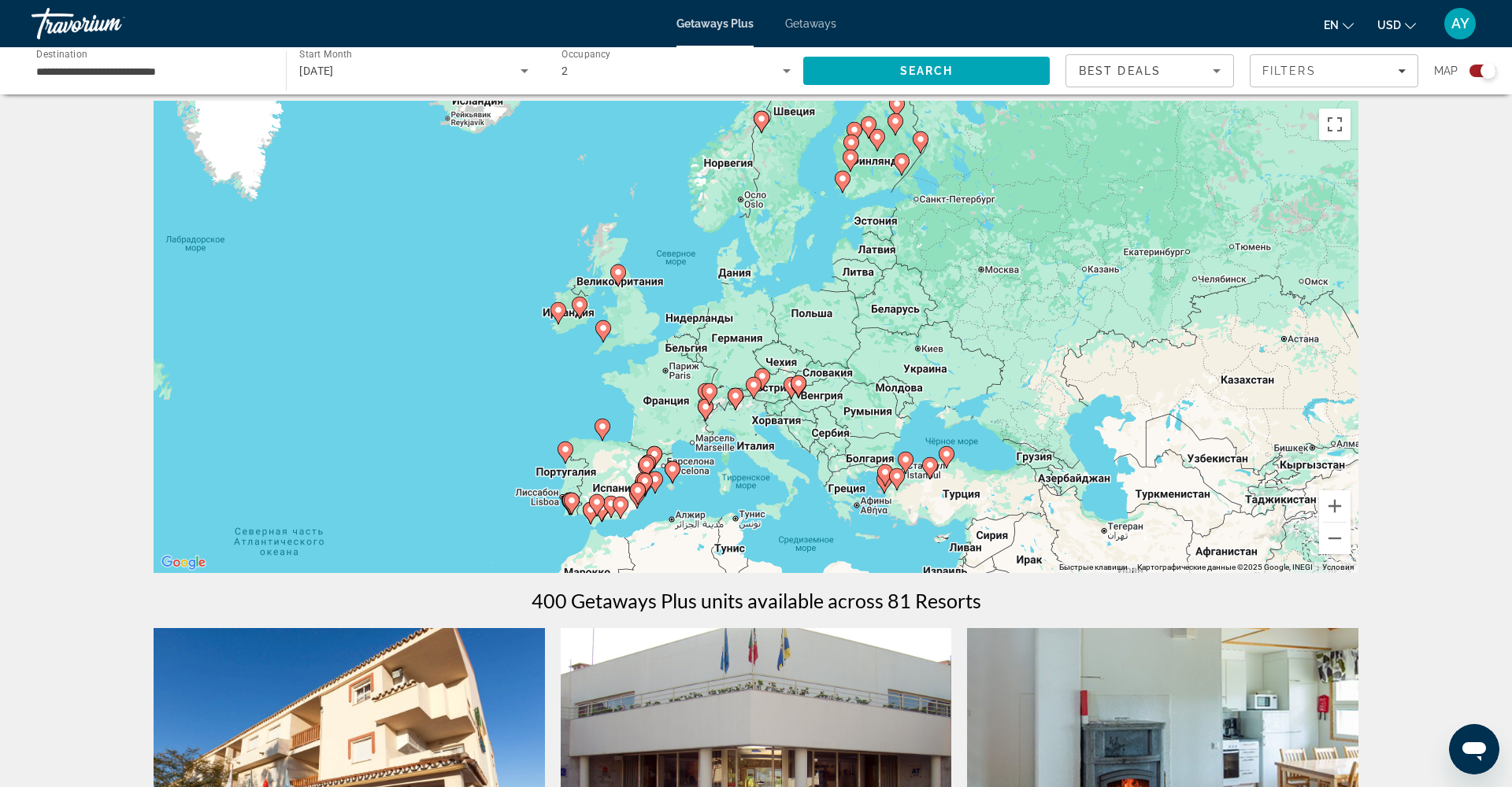
drag, startPoint x: 815, startPoint y: 382, endPoint x: 823, endPoint y: 357, distance: 26.2
click at [823, 357] on div "Чтобы активировать перетаскивание с помощью клавиатуры, нажмите Alt + Ввод. Пос…" at bounding box center [756, 337] width 1205 height 472
click at [1340, 500] on button "Увеличить" at bounding box center [1335, 506] width 31 height 31
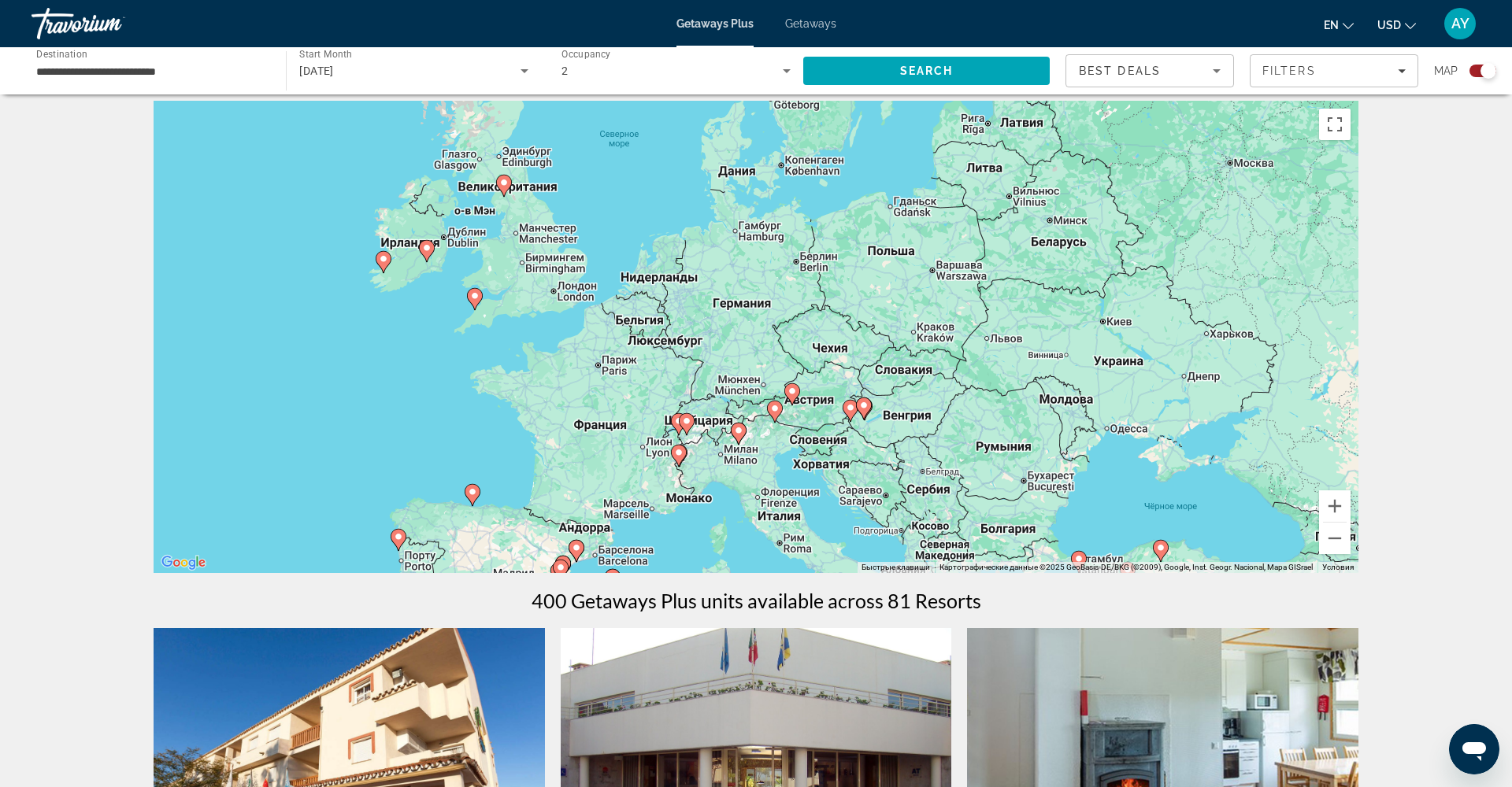
drag, startPoint x: 890, startPoint y: 408, endPoint x: 915, endPoint y: 367, distance: 48.0
click at [915, 367] on div "Чтобы активировать перетаскивание с помощью клавиатуры, нажмите Alt + Ввод. Пос…" at bounding box center [756, 337] width 1205 height 472
click at [1338, 502] on button "Увеличить" at bounding box center [1335, 506] width 31 height 31
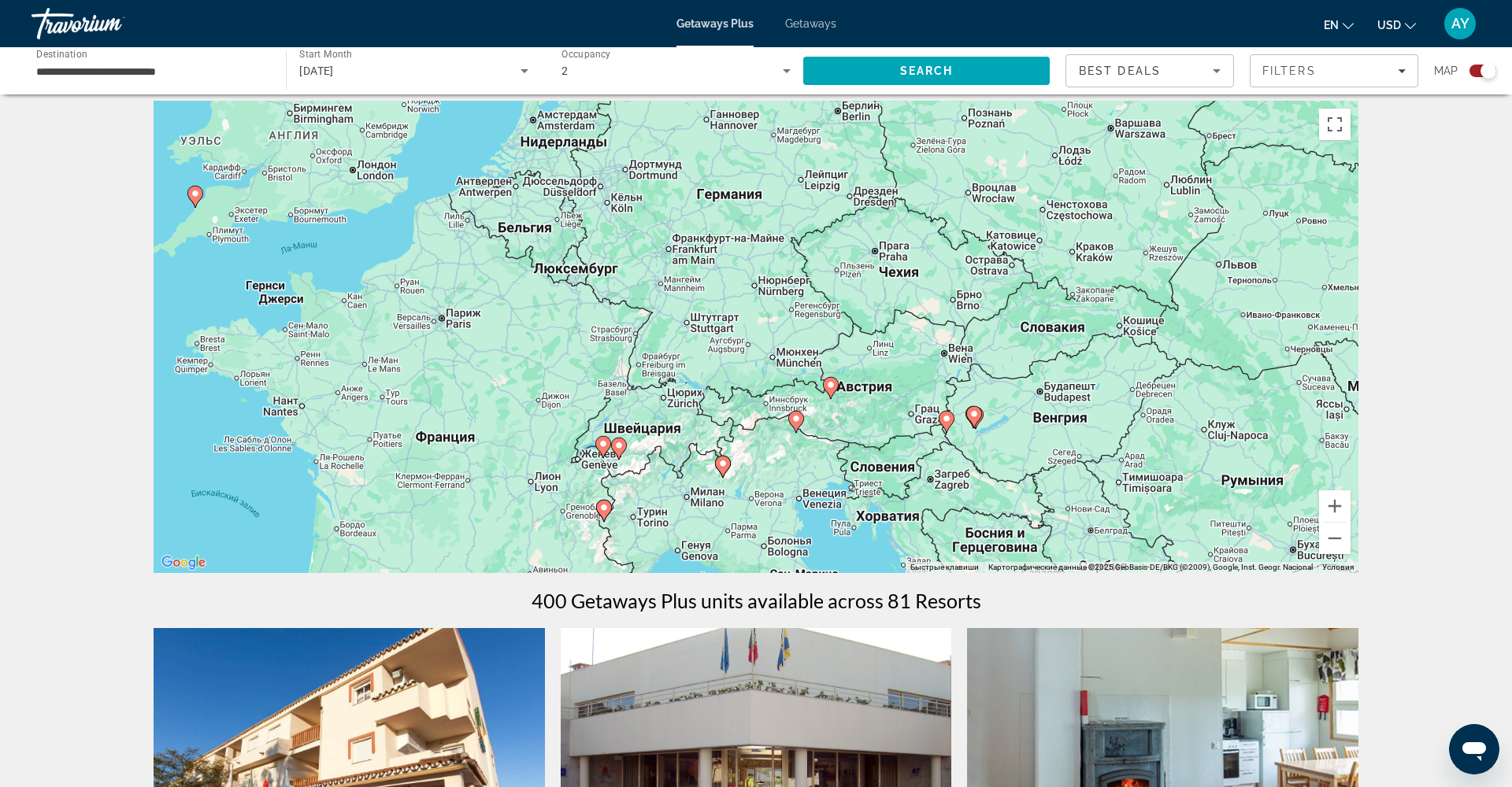
drag, startPoint x: 840, startPoint y: 410, endPoint x: 841, endPoint y: 330, distance: 80.0
click at [841, 330] on div "Чтобы активировать перетаскивание с помощью клавиатуры, нажмите Alt + Ввод. Пос…" at bounding box center [756, 337] width 1205 height 472
